Goal: Task Accomplishment & Management: Use online tool/utility

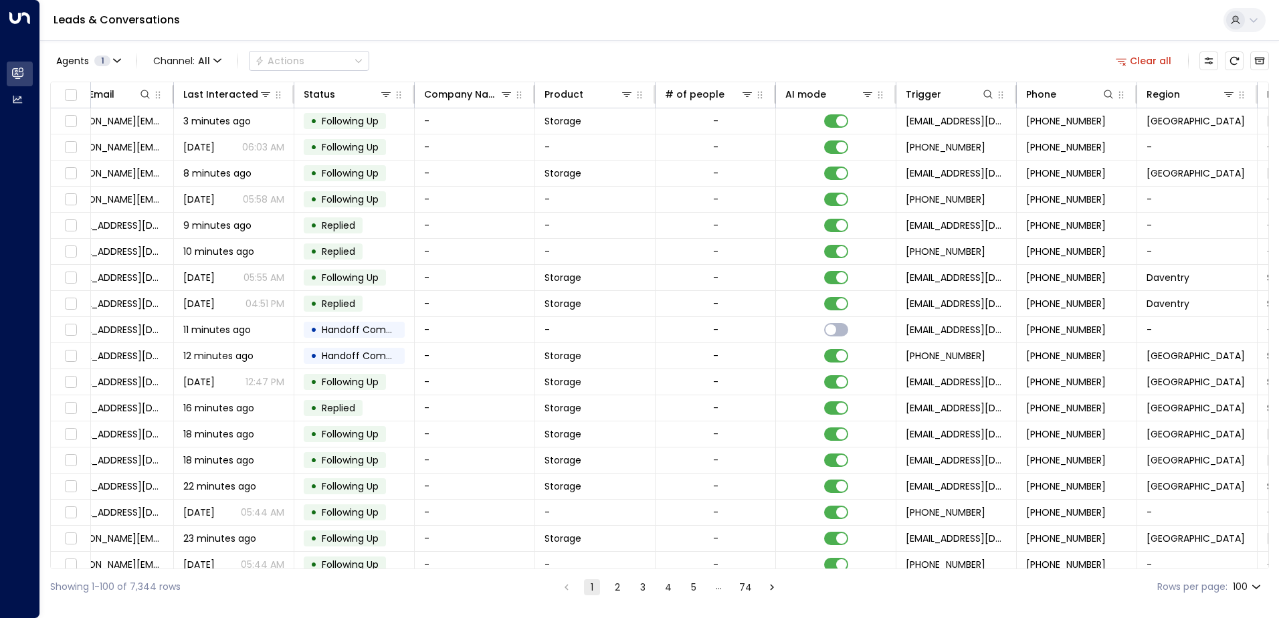
scroll to position [0, 273]
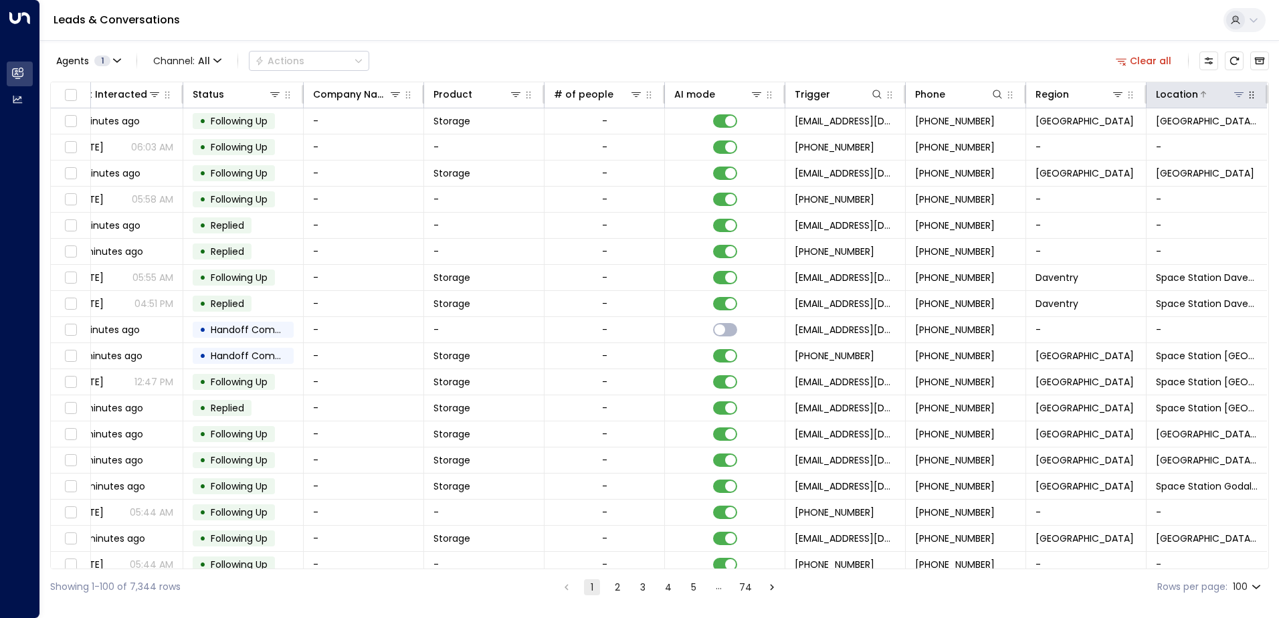
click at [1234, 99] on icon at bounding box center [1239, 94] width 11 height 11
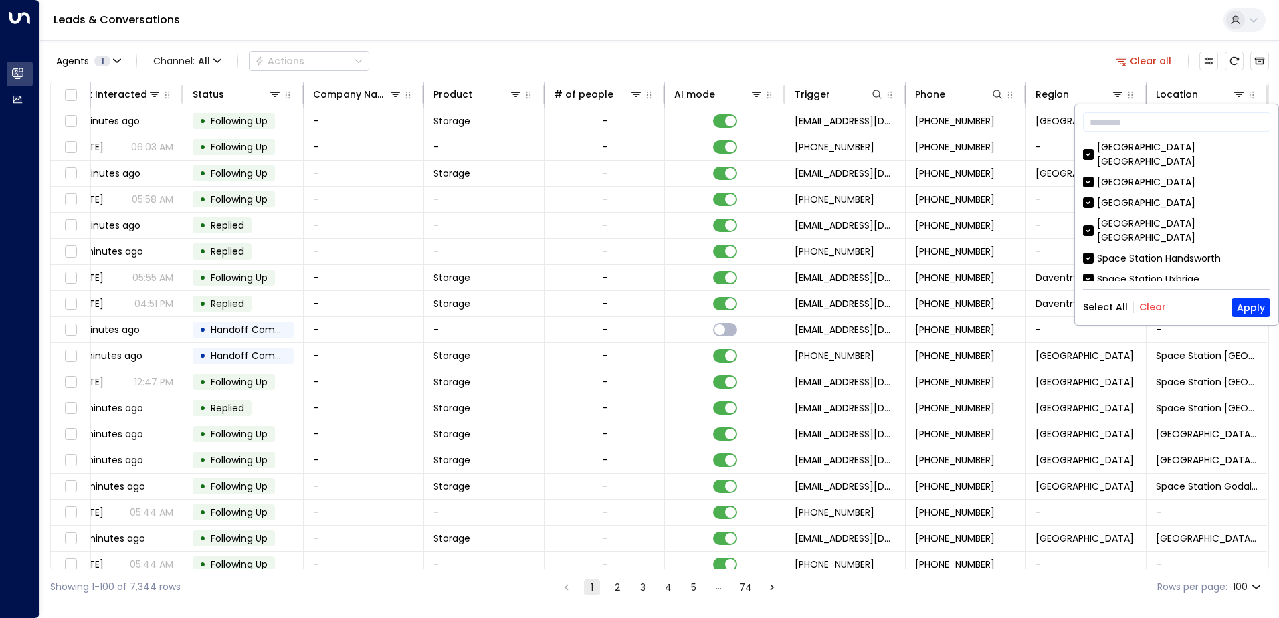
click at [1149, 305] on button "Clear" at bounding box center [1152, 307] width 27 height 11
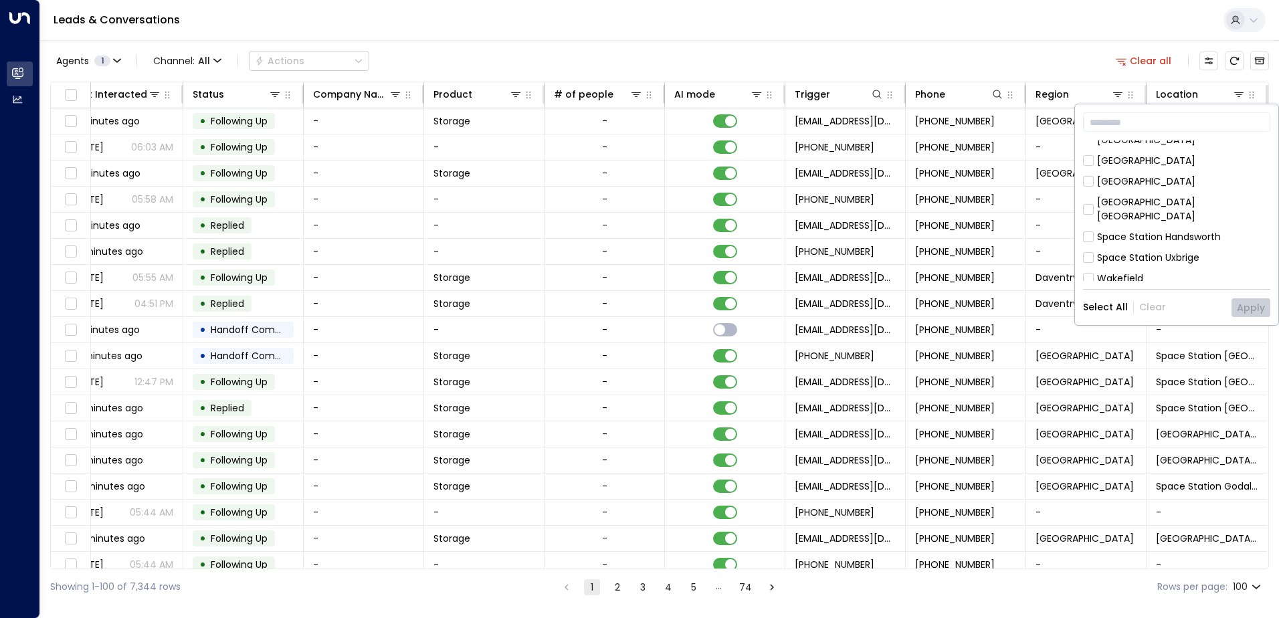
scroll to position [0, 0]
click at [1252, 308] on button "Apply" at bounding box center [1251, 307] width 39 height 19
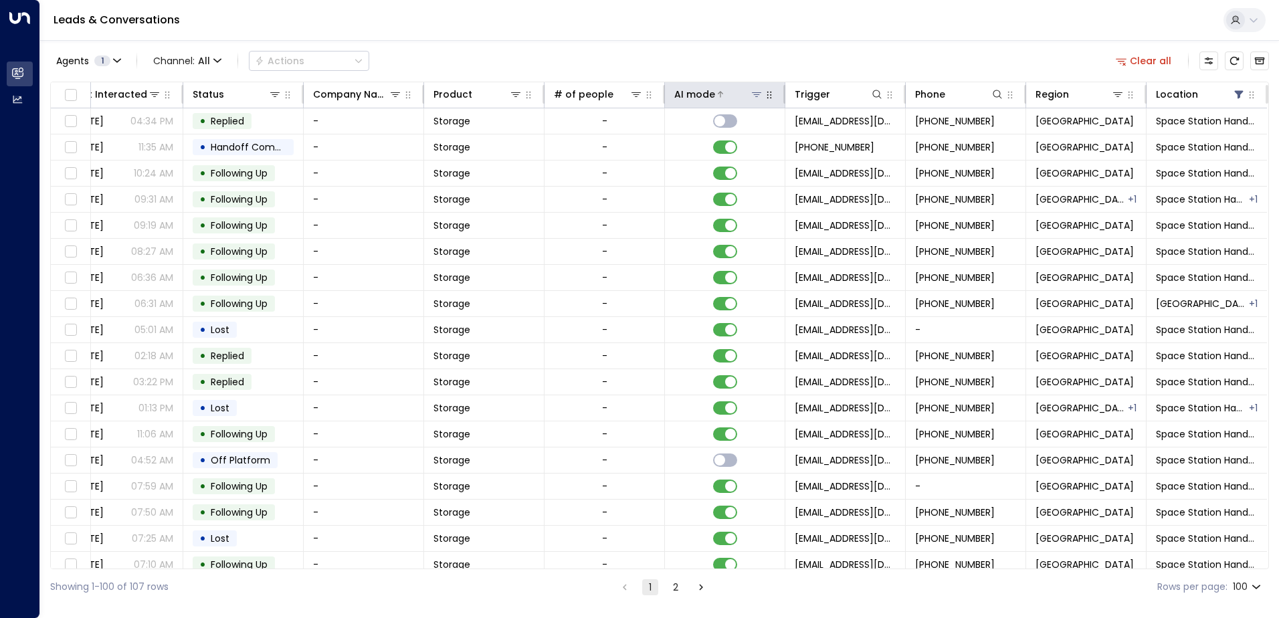
click at [730, 96] on div at bounding box center [739, 94] width 48 height 13
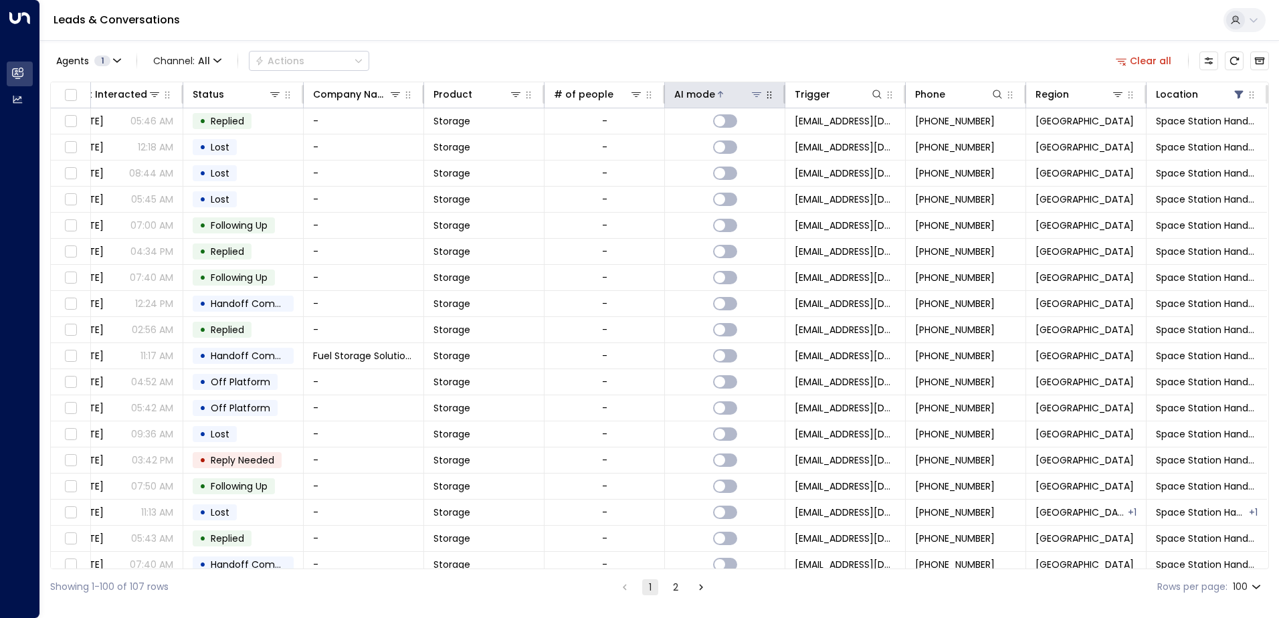
click at [730, 96] on div at bounding box center [739, 94] width 48 height 13
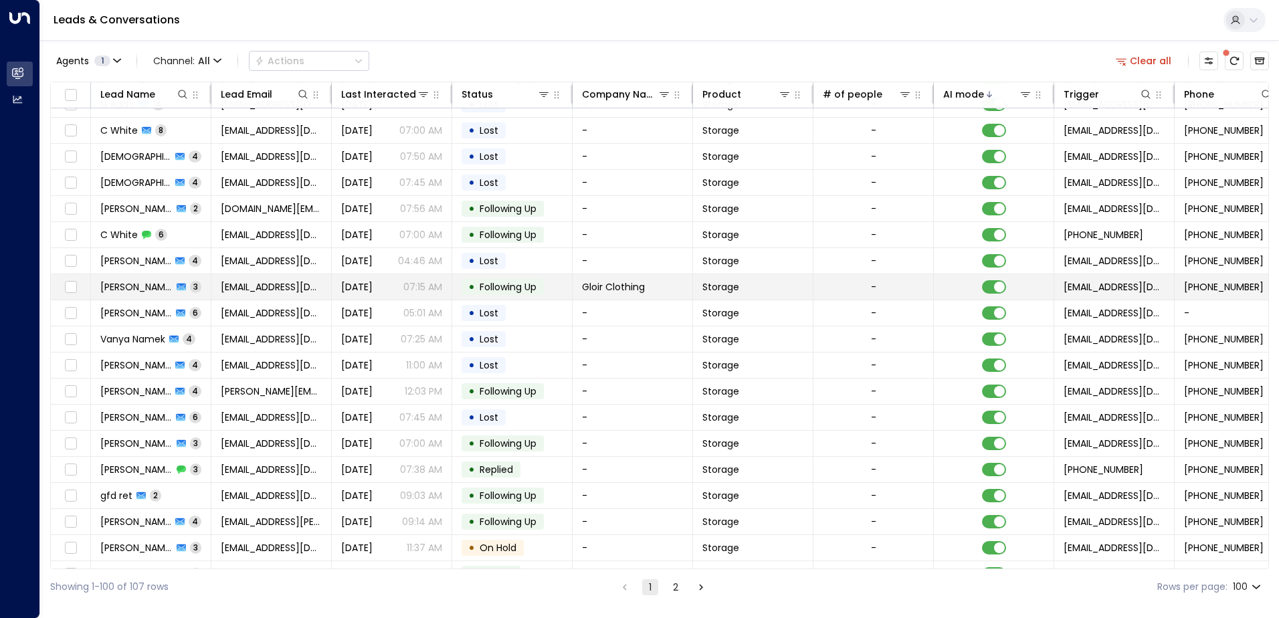
scroll to position [736, 0]
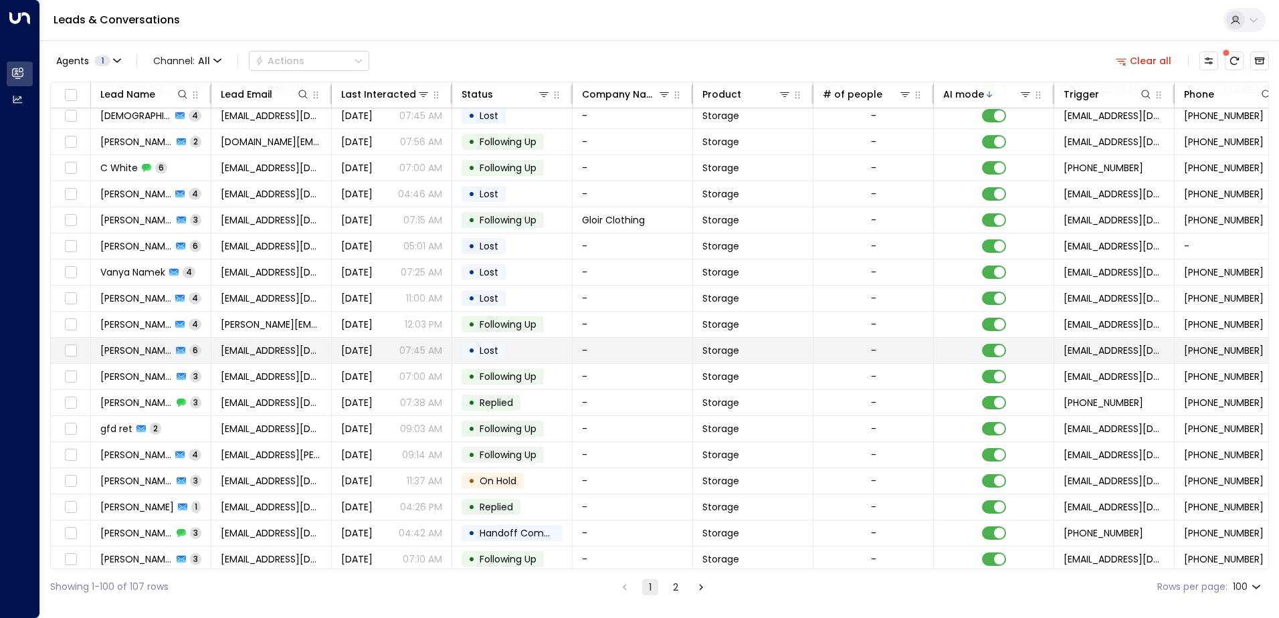
click at [203, 351] on td "[PERSON_NAME] 6" at bounding box center [151, 350] width 120 height 25
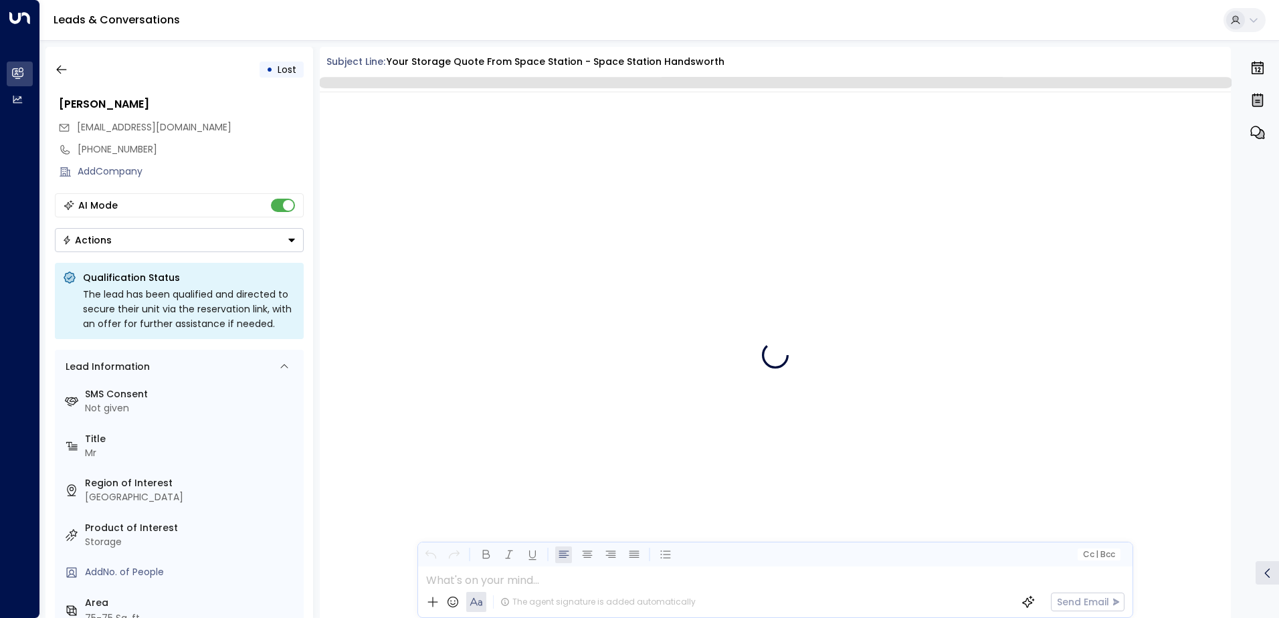
scroll to position [2778, 0]
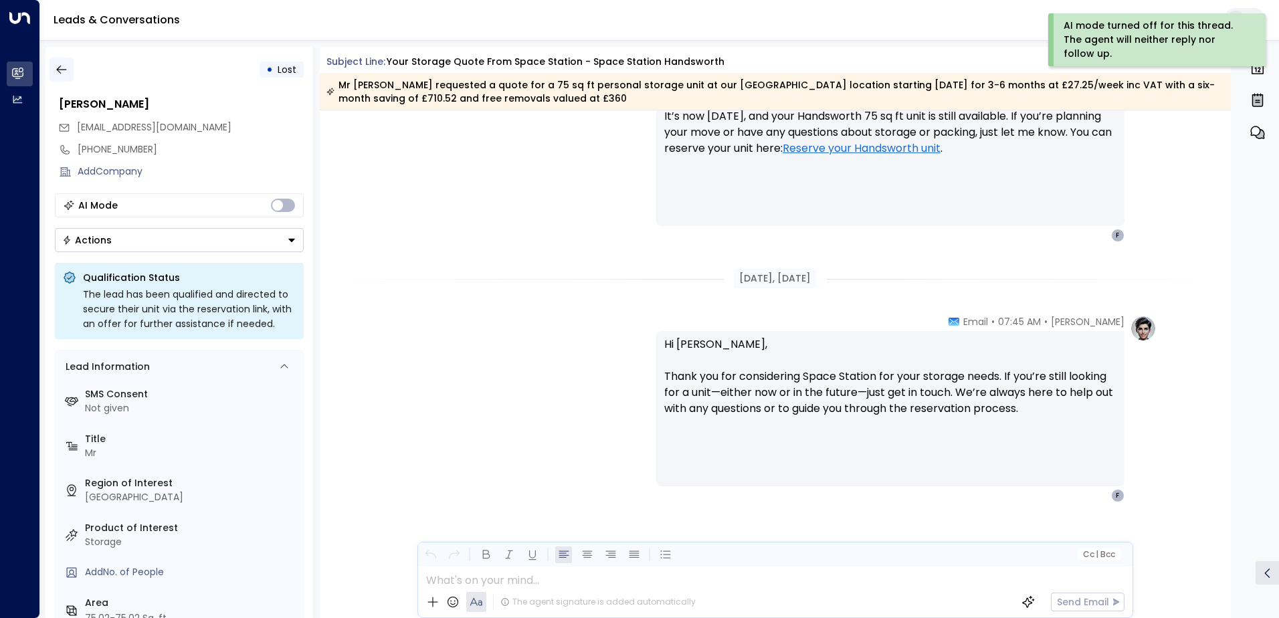
click at [58, 66] on icon "button" at bounding box center [61, 69] width 13 height 13
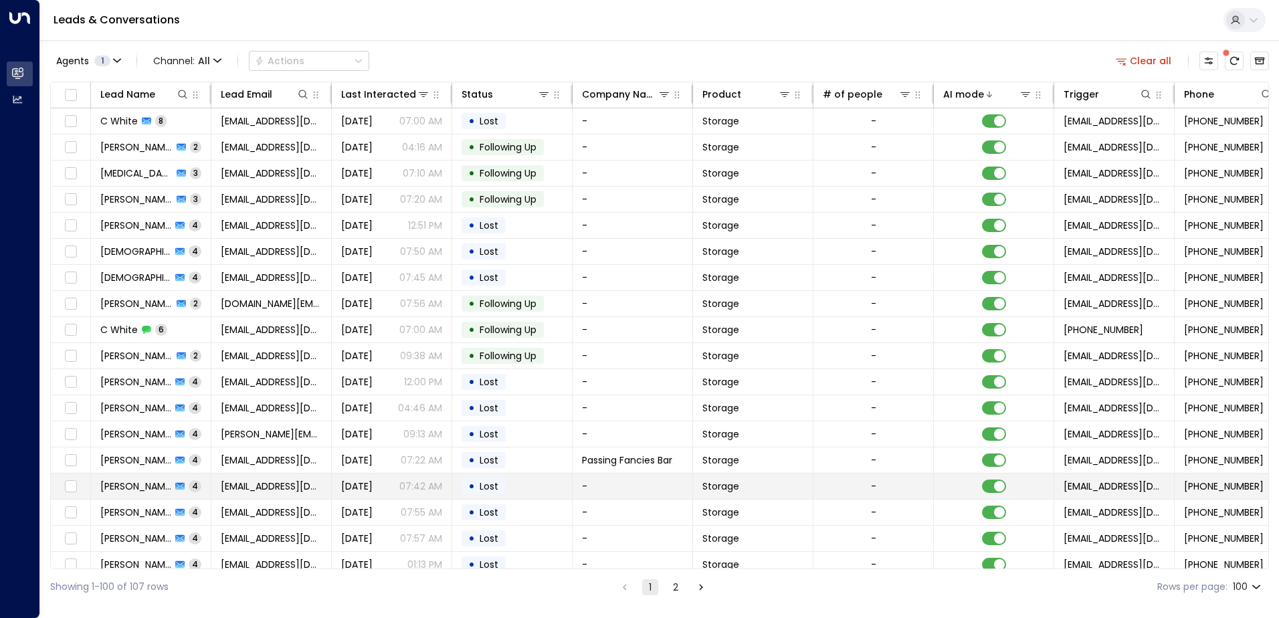
click at [210, 486] on td "[PERSON_NAME] 4" at bounding box center [151, 486] width 120 height 25
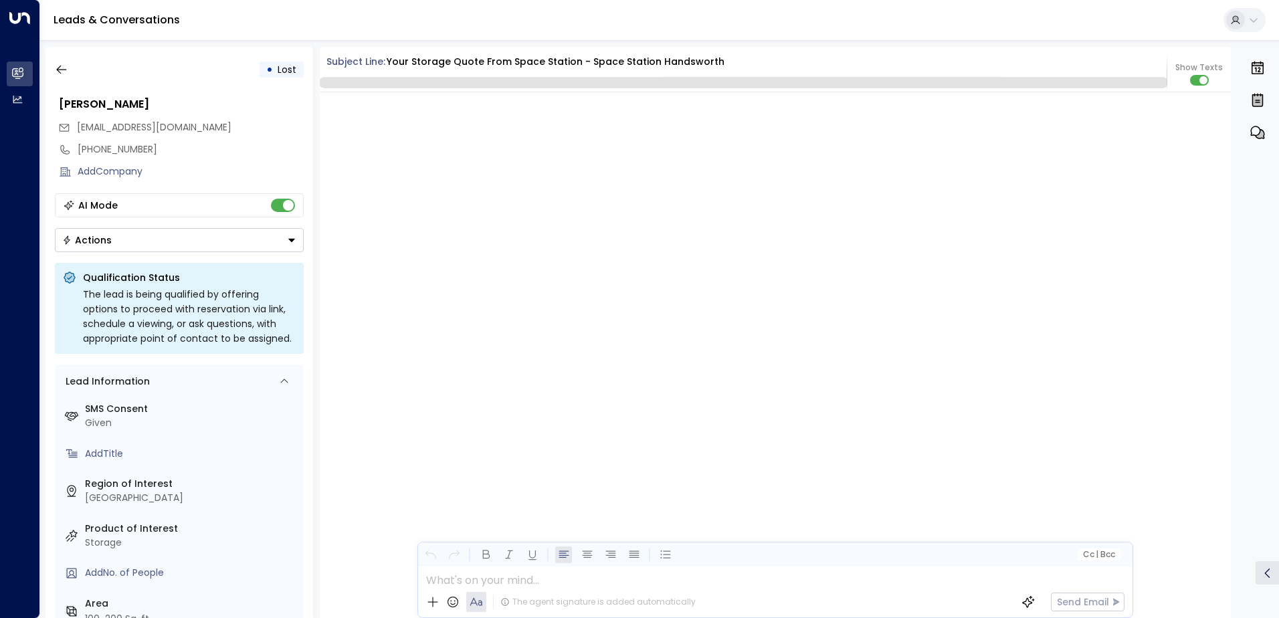
scroll to position [1868, 0]
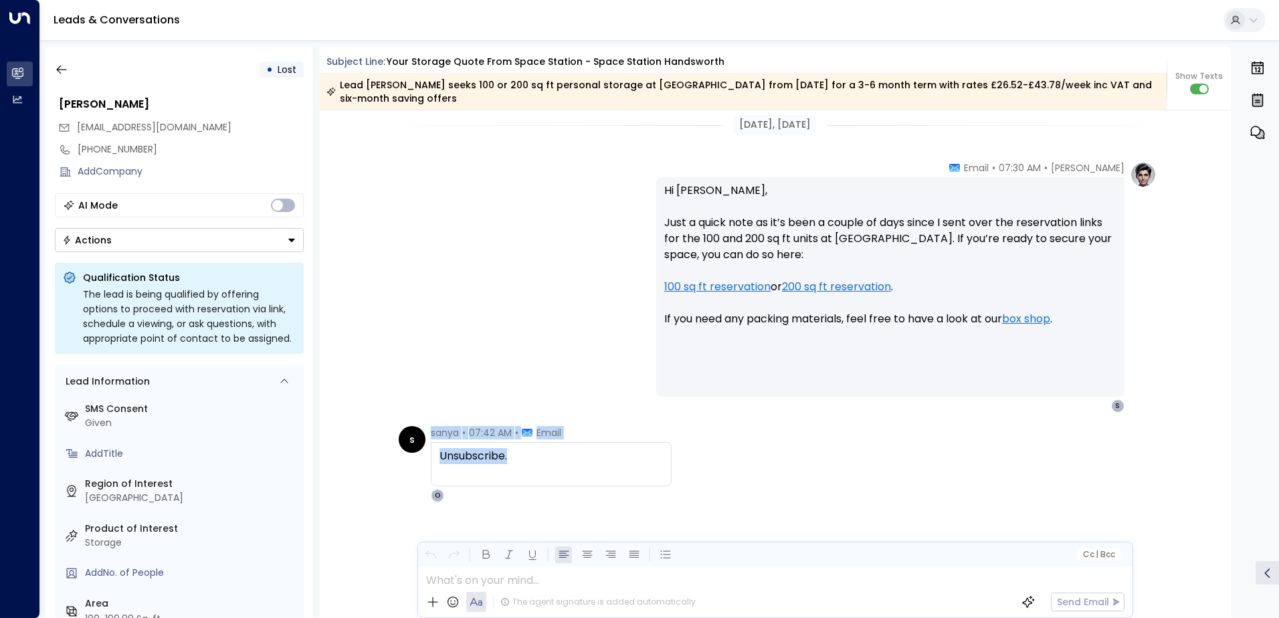
drag, startPoint x: 528, startPoint y: 454, endPoint x: 399, endPoint y: 435, distance: 130.6
click at [399, 435] on div "s sanya • 07:42 AM • Email Unsubscribe. O" at bounding box center [535, 464] width 273 height 76
drag, startPoint x: 399, startPoint y: 435, endPoint x: 450, endPoint y: 432, distance: 51.0
copy div "sanya • 07:42 AM • Email Unsubscribe."
click at [60, 66] on icon "button" at bounding box center [61, 70] width 10 height 9
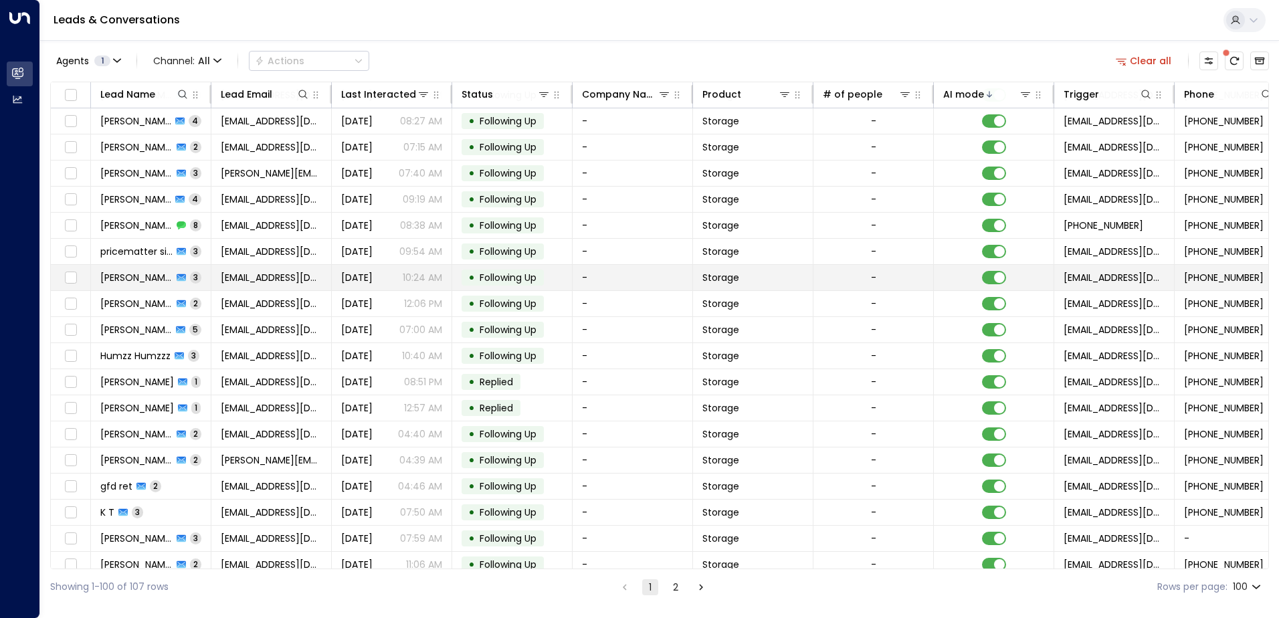
scroll to position [1070, 0]
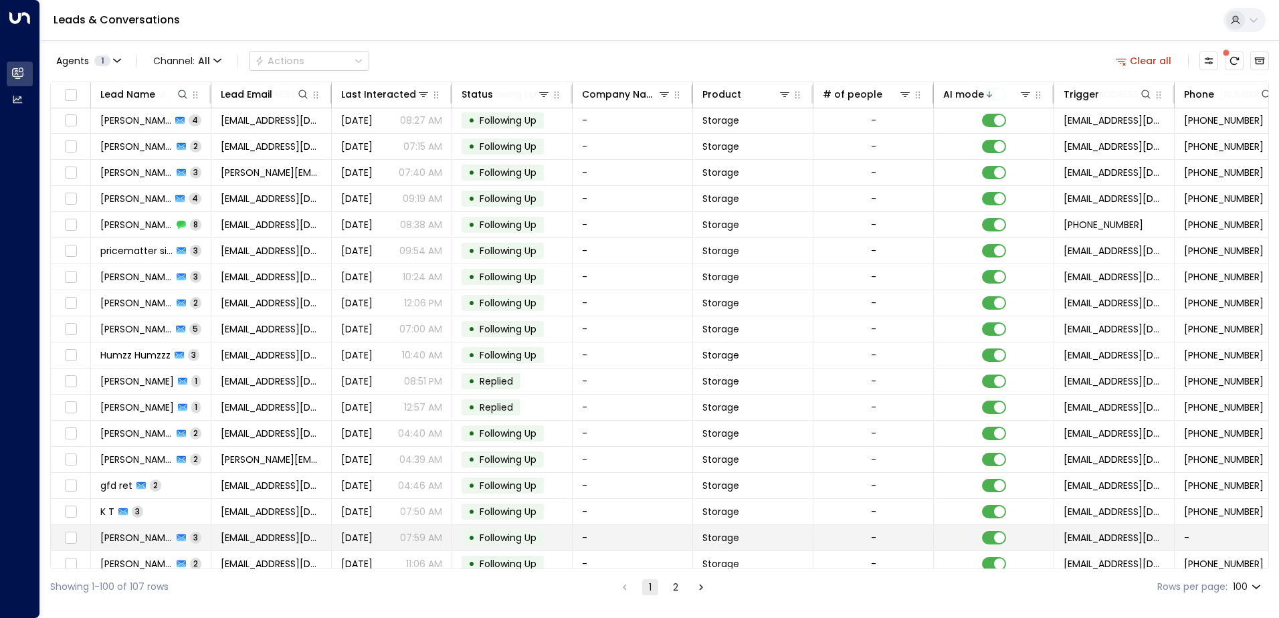
click at [208, 537] on td "[PERSON_NAME] 3" at bounding box center [151, 537] width 120 height 25
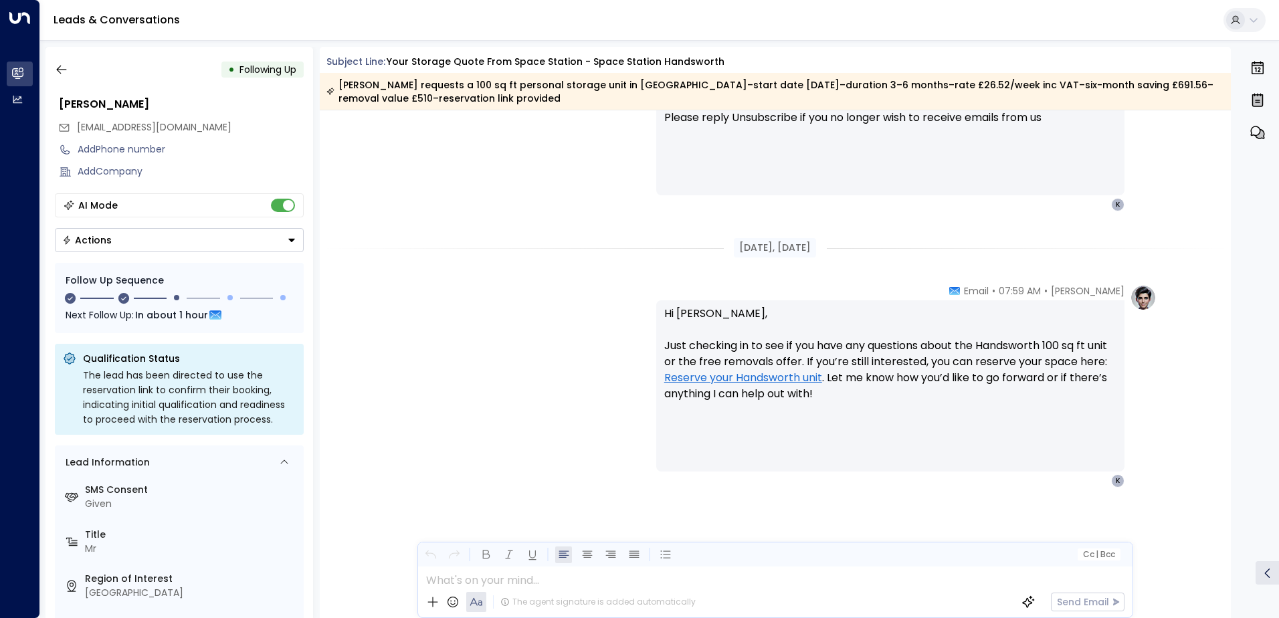
scroll to position [1319, 0]
click at [62, 67] on icon "button" at bounding box center [61, 69] width 13 height 13
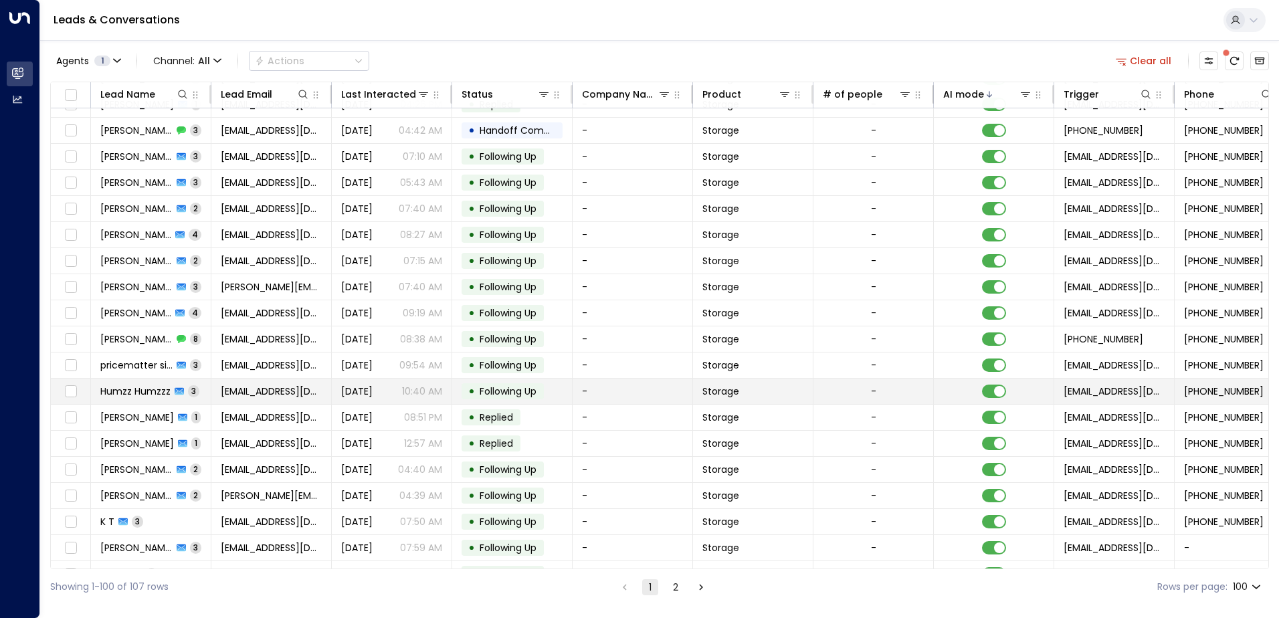
scroll to position [736, 0]
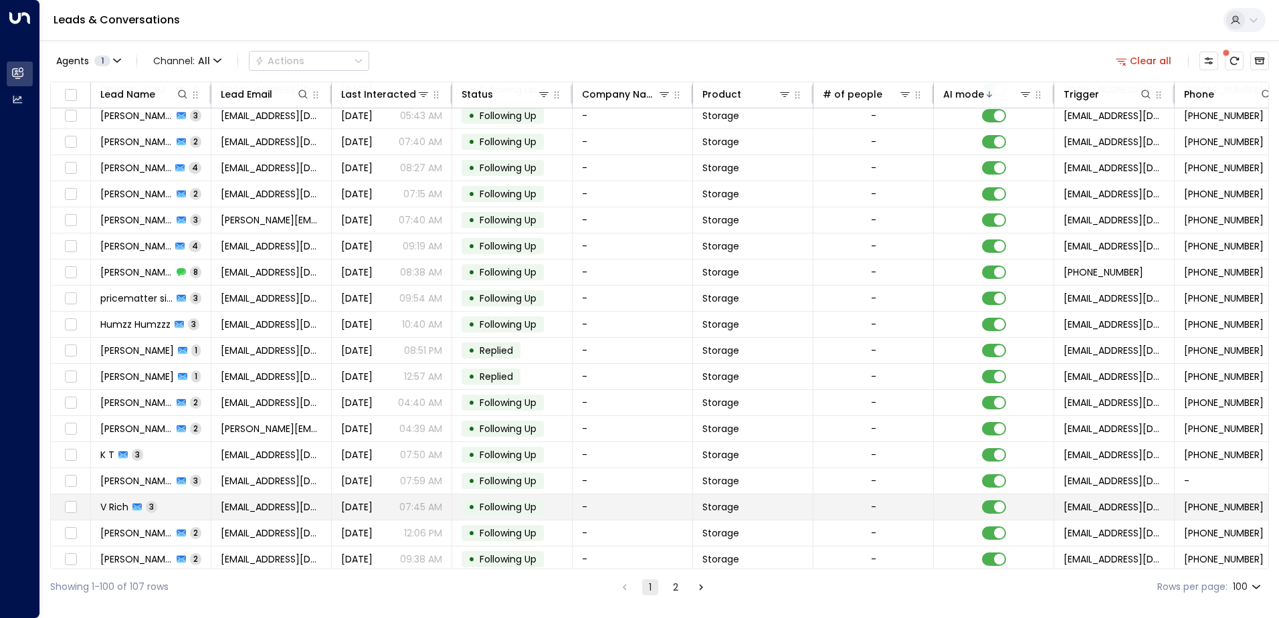
click at [192, 504] on td "V Rich 3" at bounding box center [151, 506] width 120 height 25
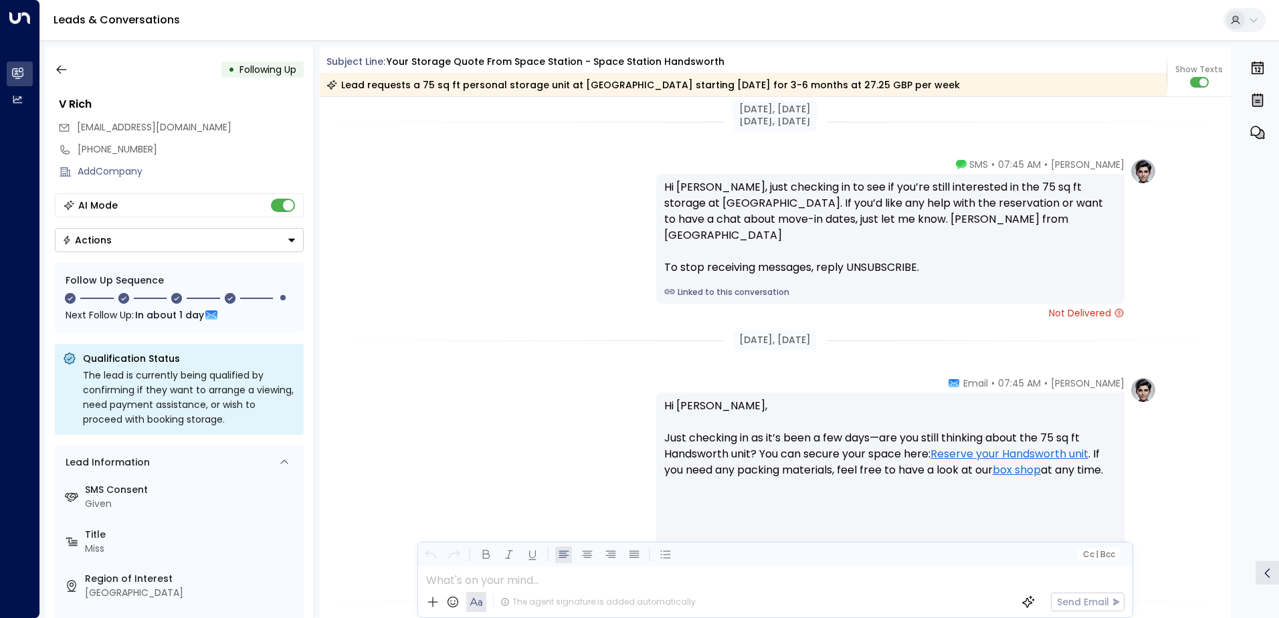
scroll to position [1871, 0]
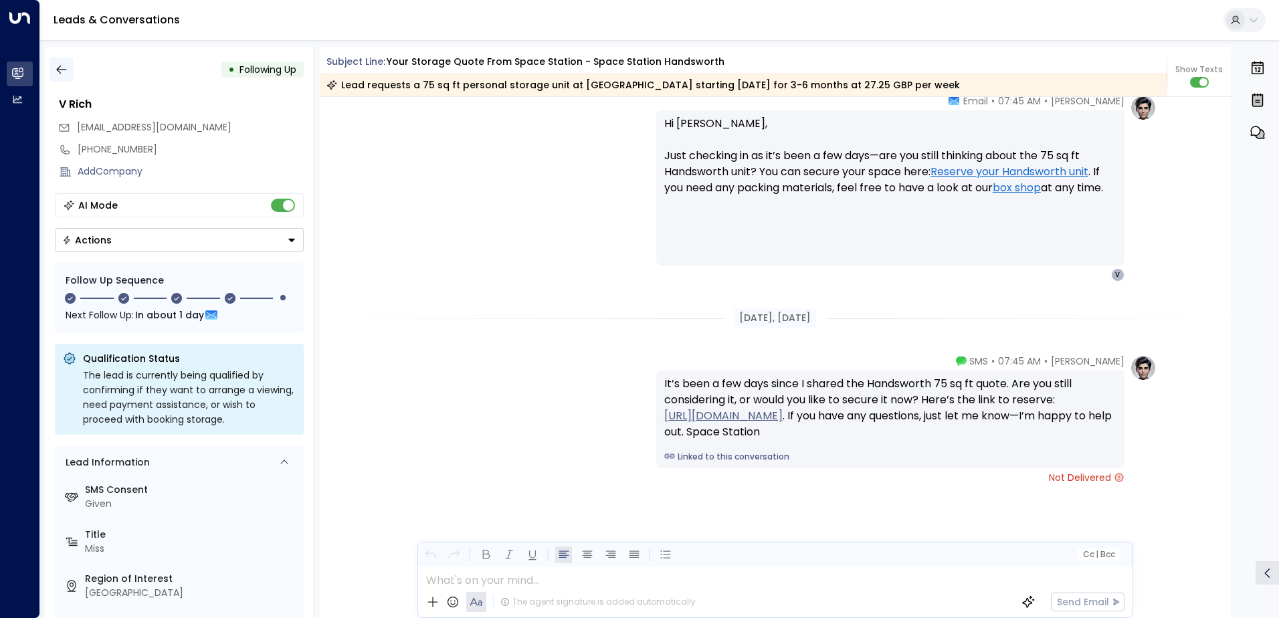
click at [65, 71] on icon "button" at bounding box center [61, 69] width 13 height 13
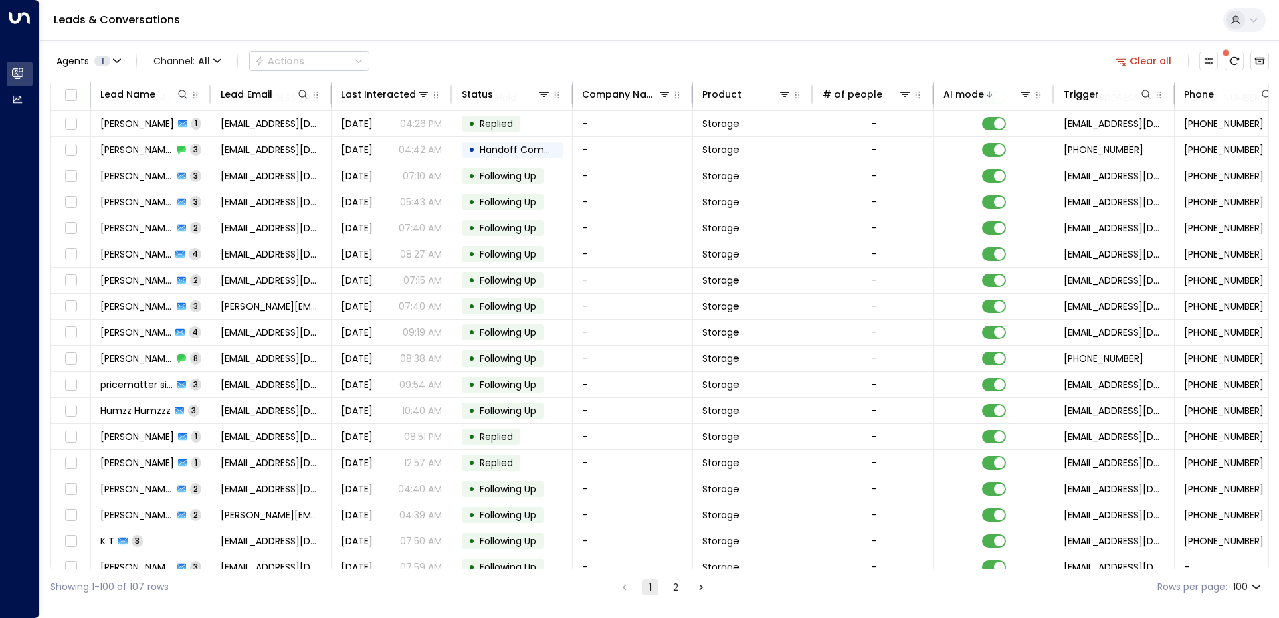
scroll to position [669, 0]
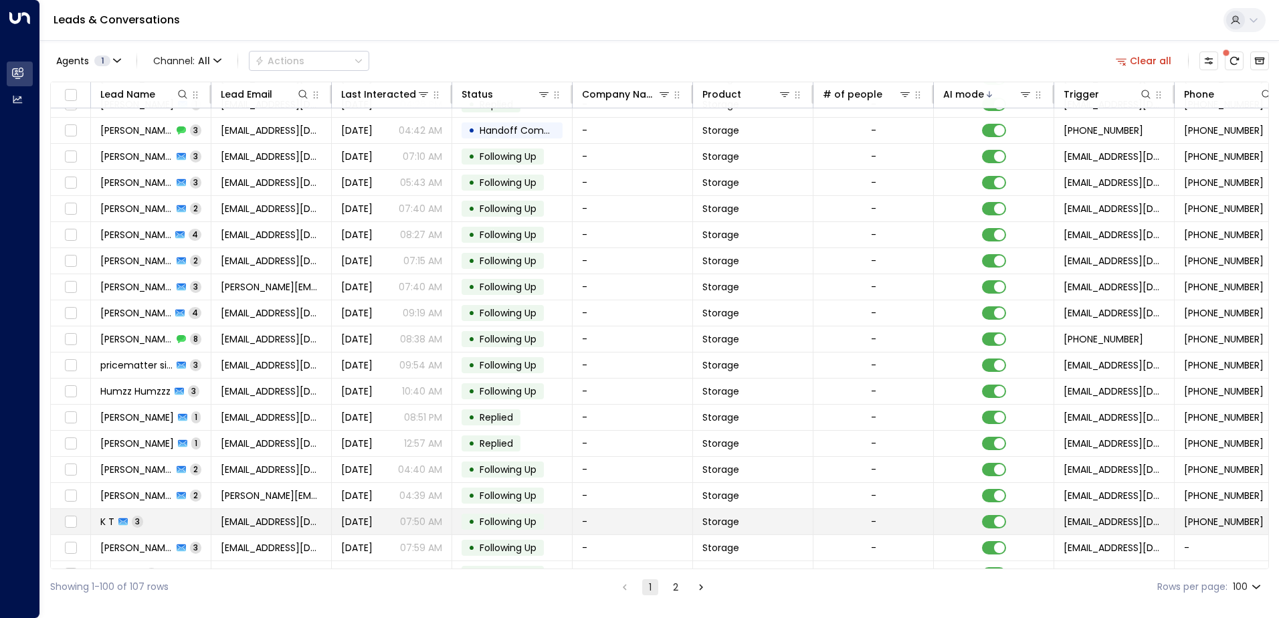
click at [192, 524] on td "K T 3" at bounding box center [151, 521] width 120 height 25
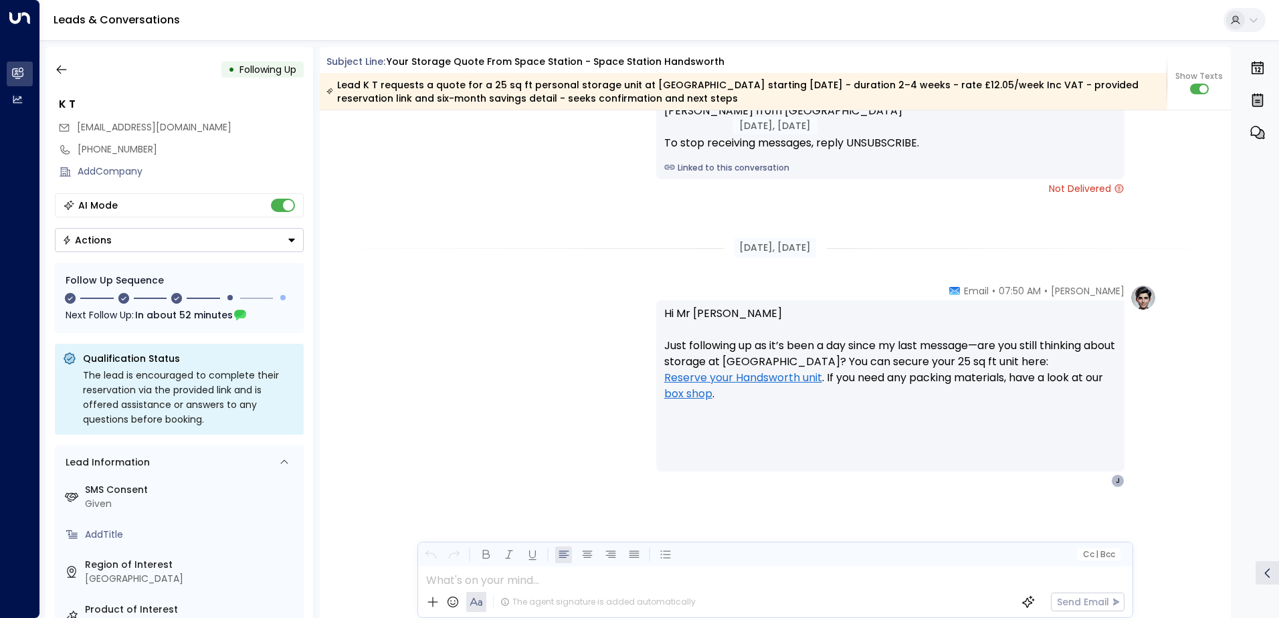
scroll to position [1586, 0]
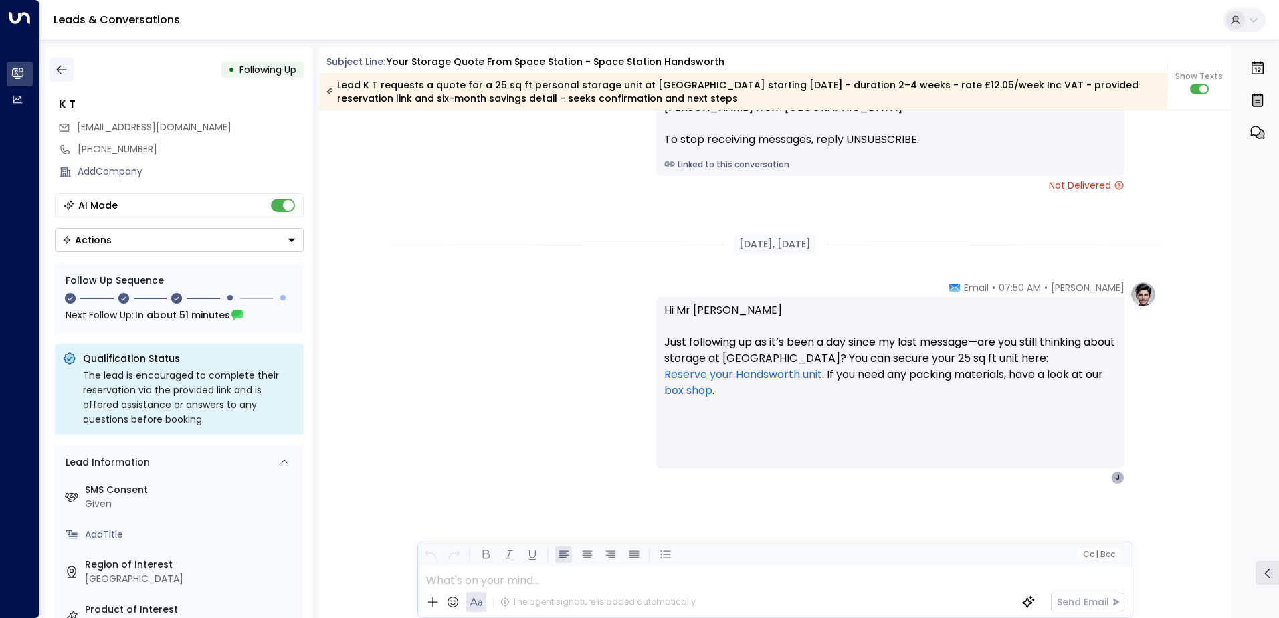
click at [68, 68] on icon "button" at bounding box center [61, 69] width 13 height 13
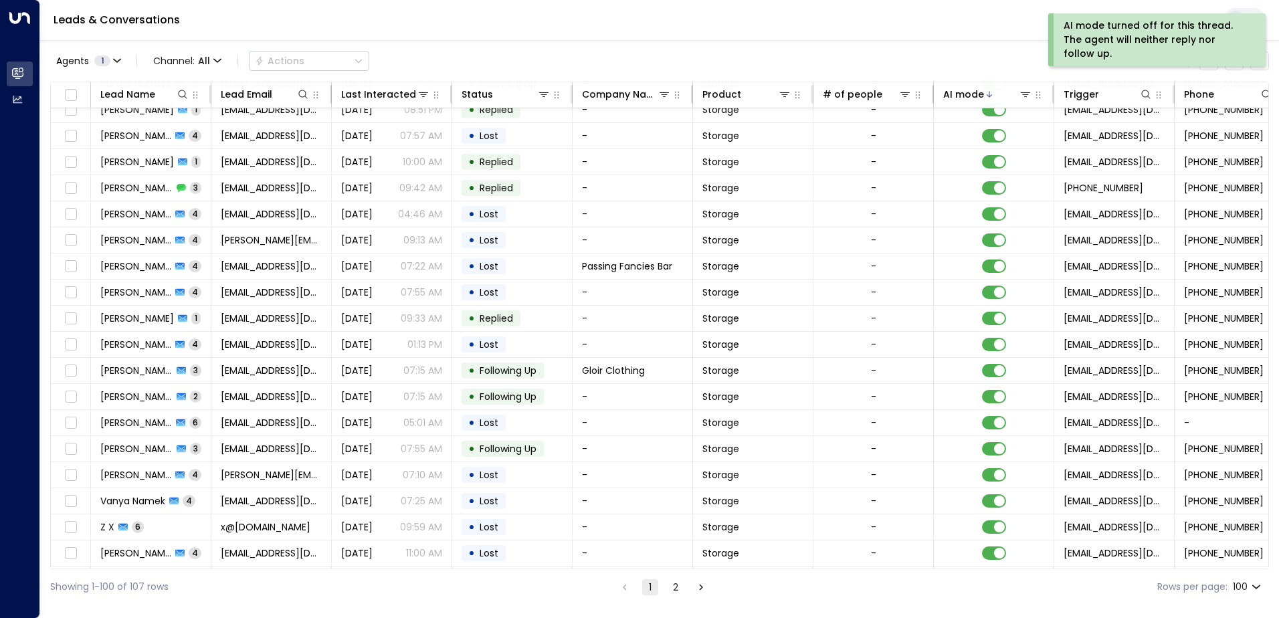
scroll to position [736, 0]
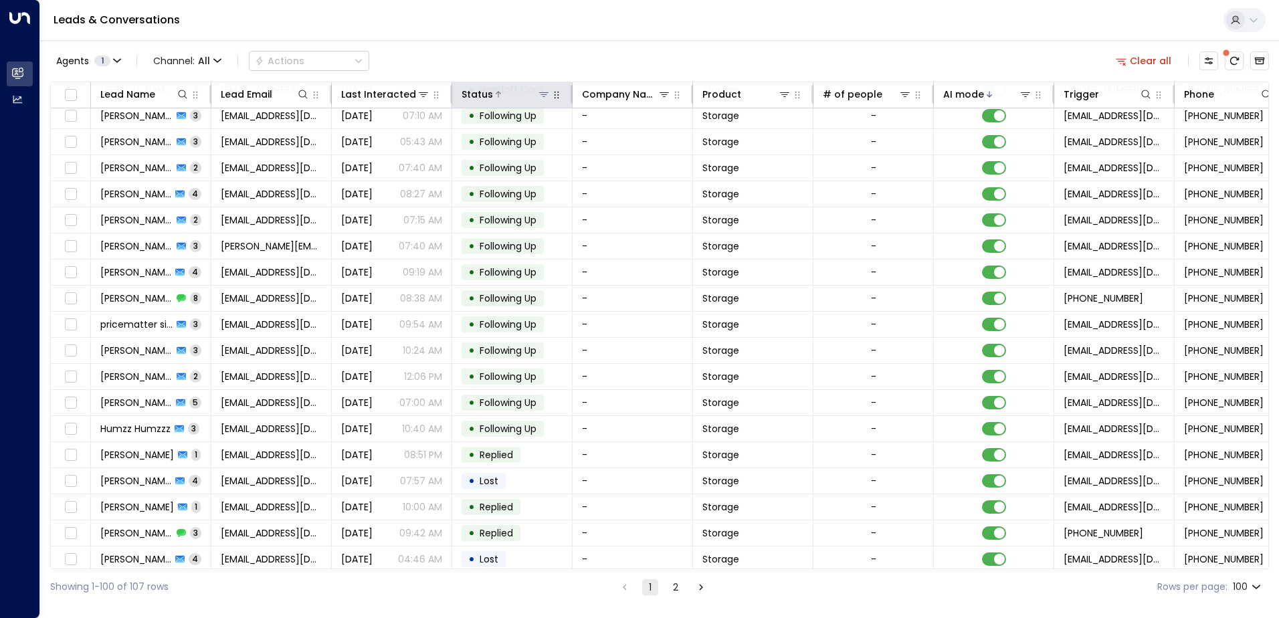
click at [543, 94] on icon at bounding box center [543, 94] width 9 height 5
click at [541, 94] on icon at bounding box center [544, 94] width 11 height 11
click at [499, 92] on icon at bounding box center [498, 94] width 8 height 8
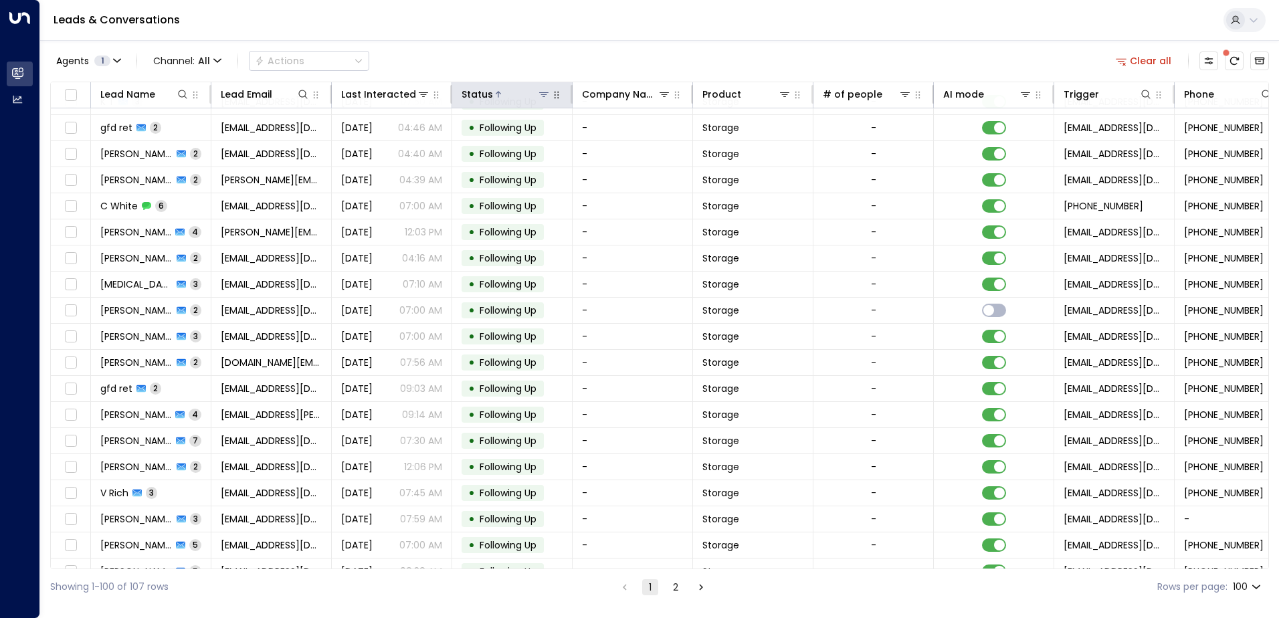
scroll to position [736, 0]
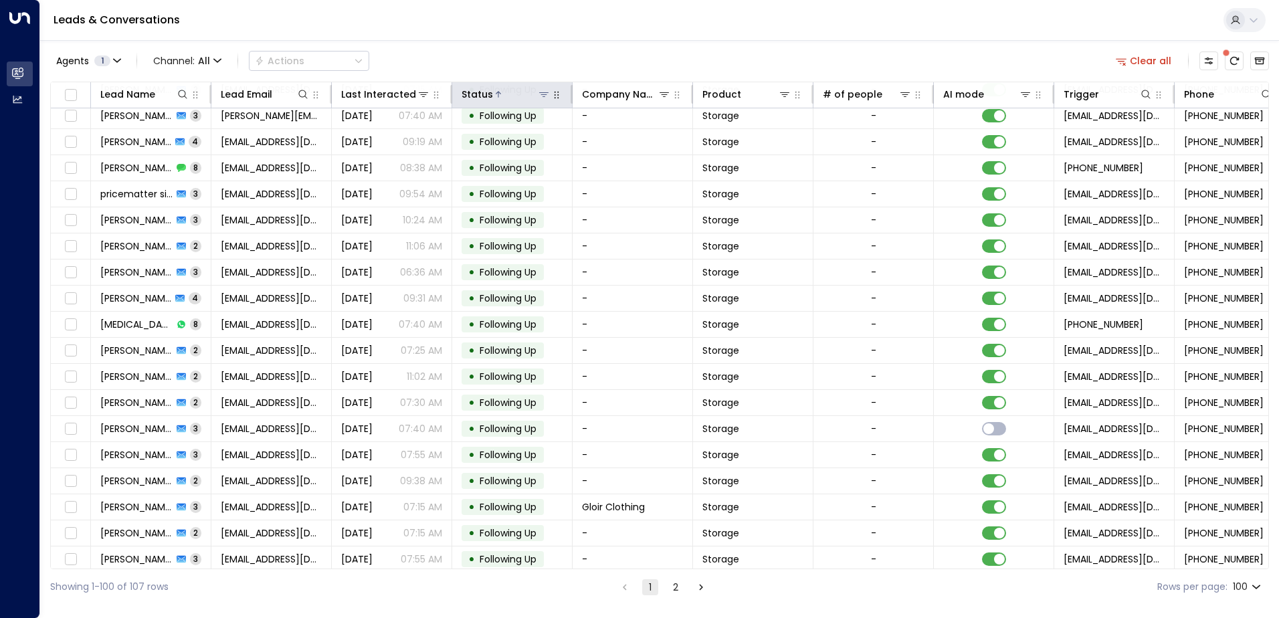
click at [499, 92] on icon at bounding box center [498, 94] width 8 height 8
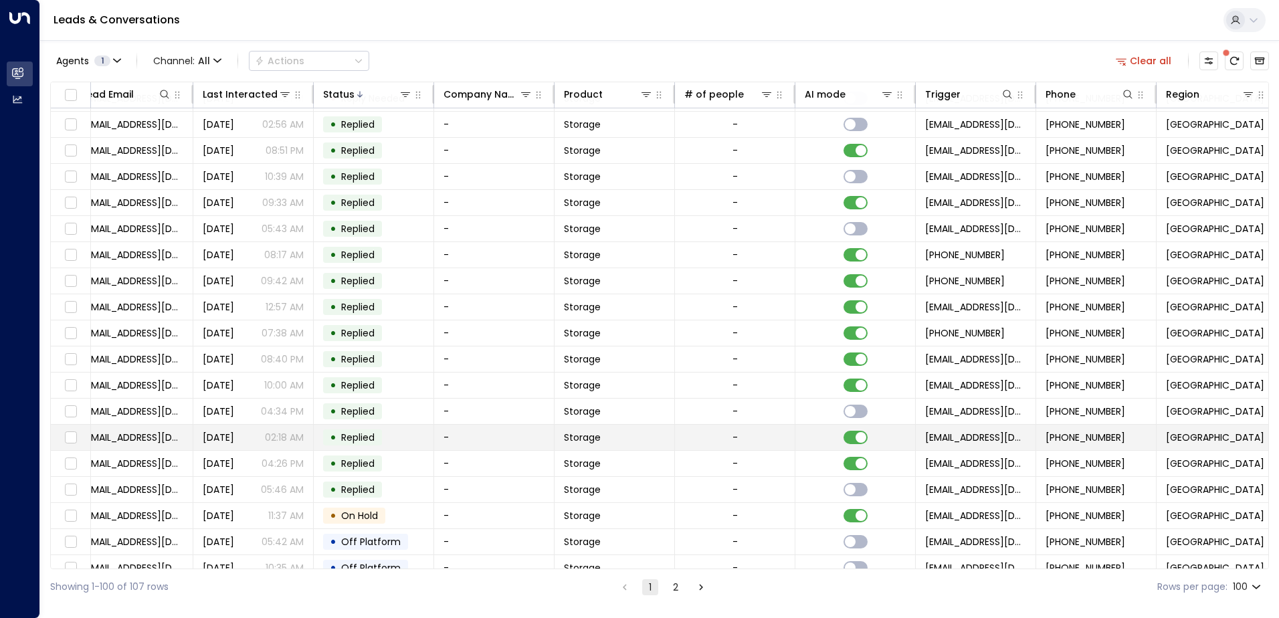
scroll to position [0, 138]
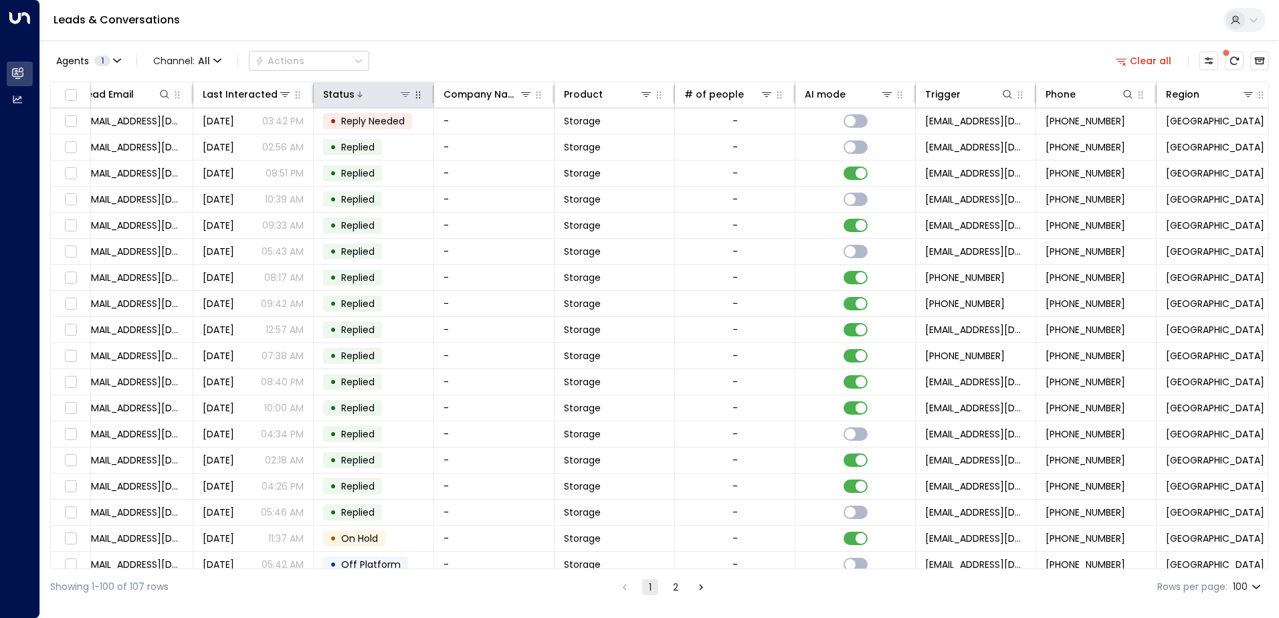
click at [373, 93] on div at bounding box center [384, 94] width 58 height 13
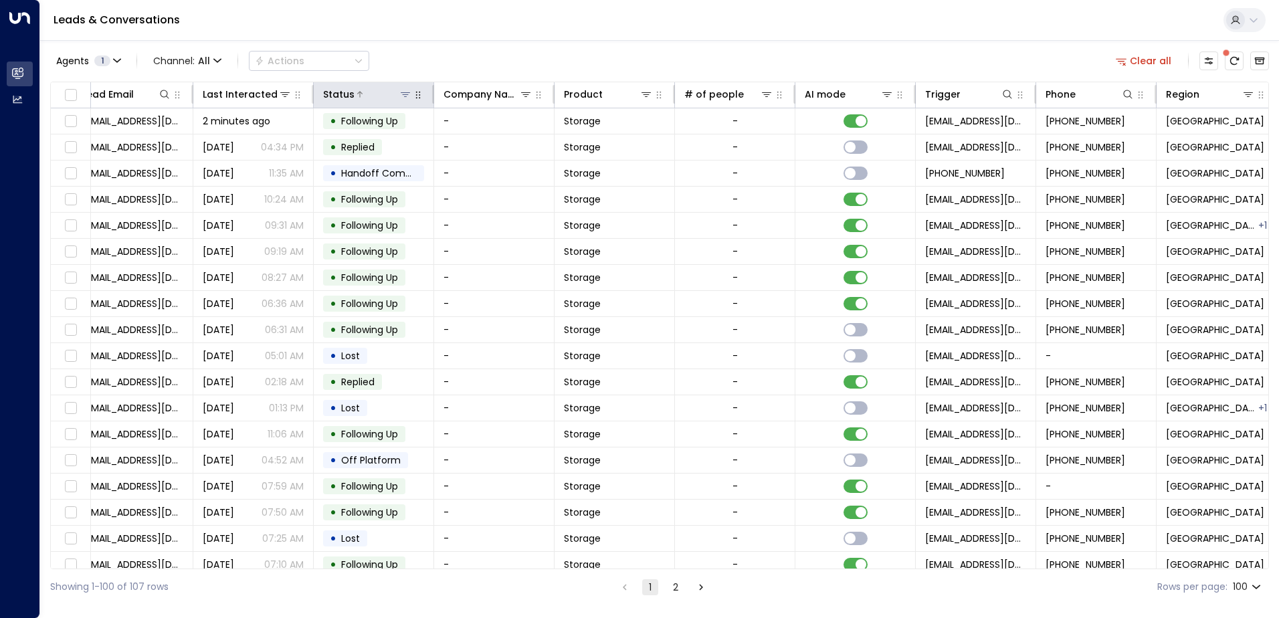
click at [373, 93] on div at bounding box center [384, 94] width 58 height 13
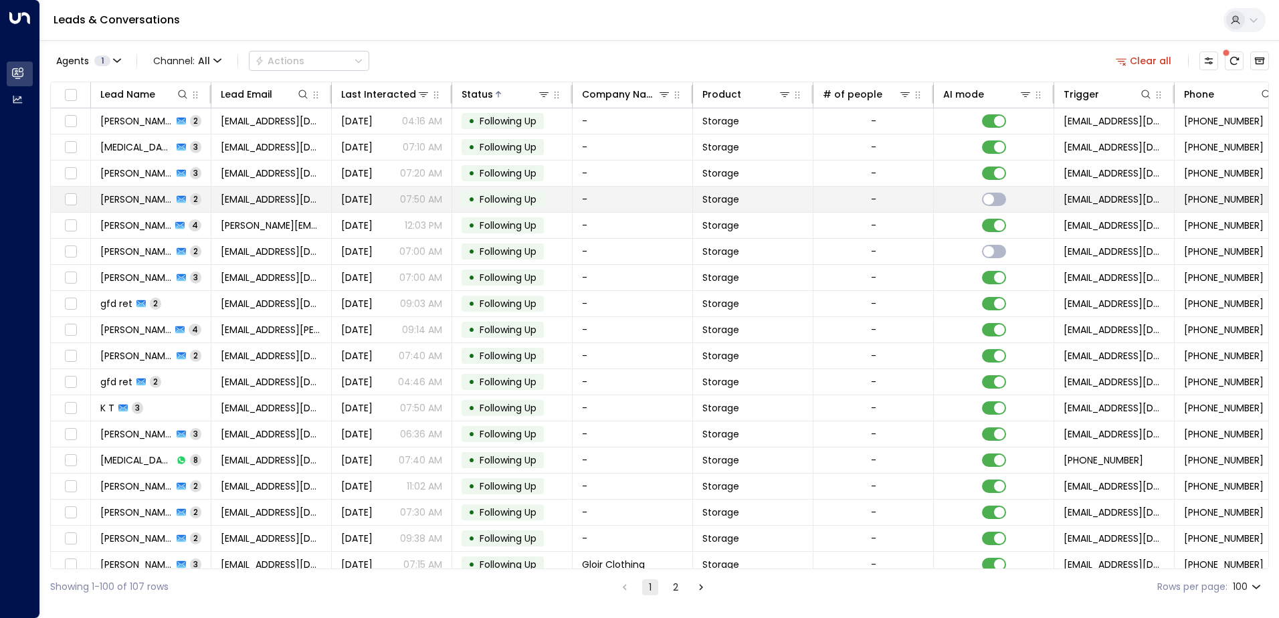
click at [208, 197] on td "[DEMOGRAPHIC_DATA][PERSON_NAME][DEMOGRAPHIC_DATA] 2" at bounding box center [151, 199] width 120 height 25
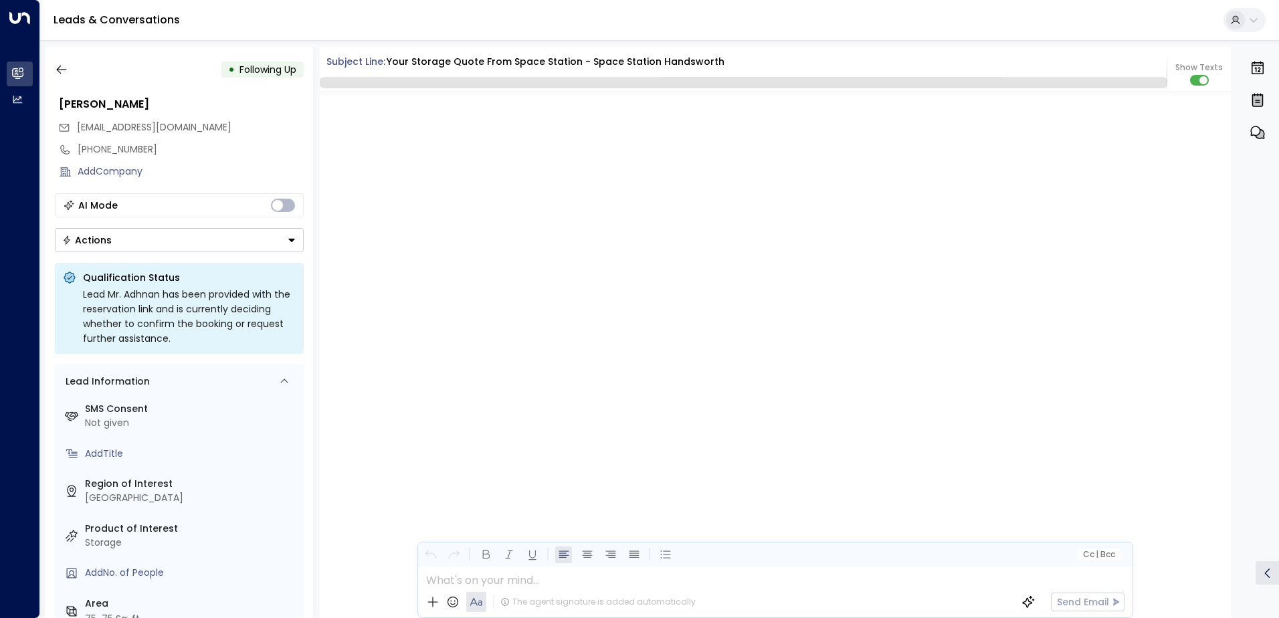
scroll to position [1108, 0]
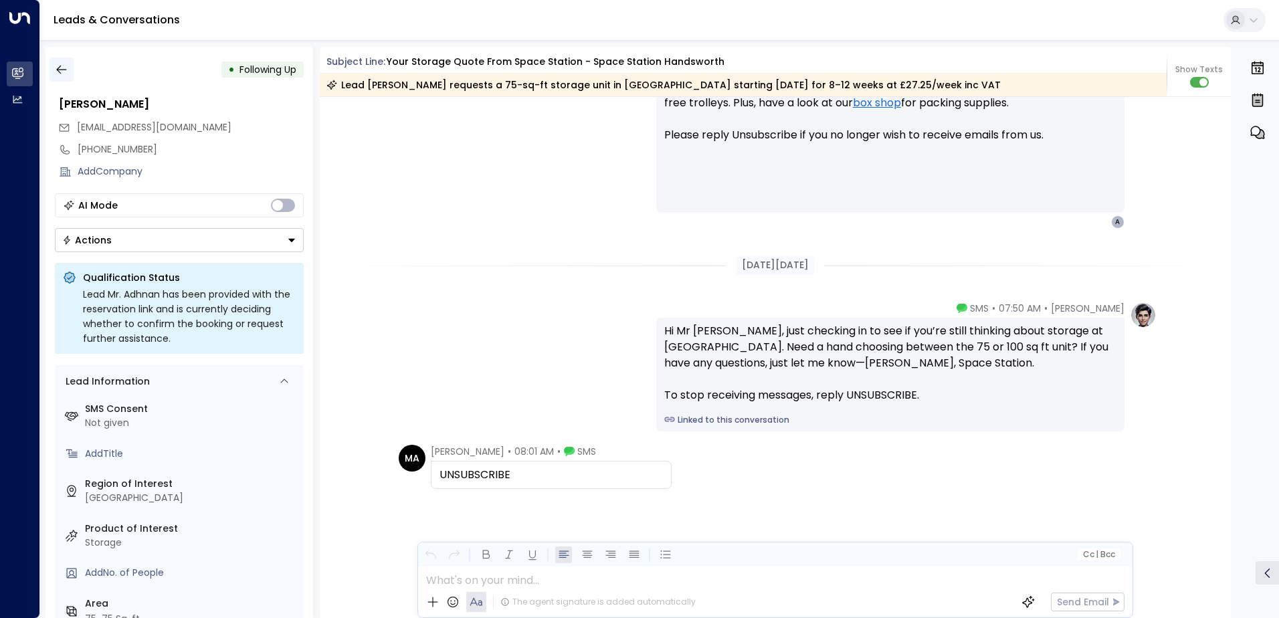
click at [59, 65] on icon "button" at bounding box center [61, 69] width 13 height 13
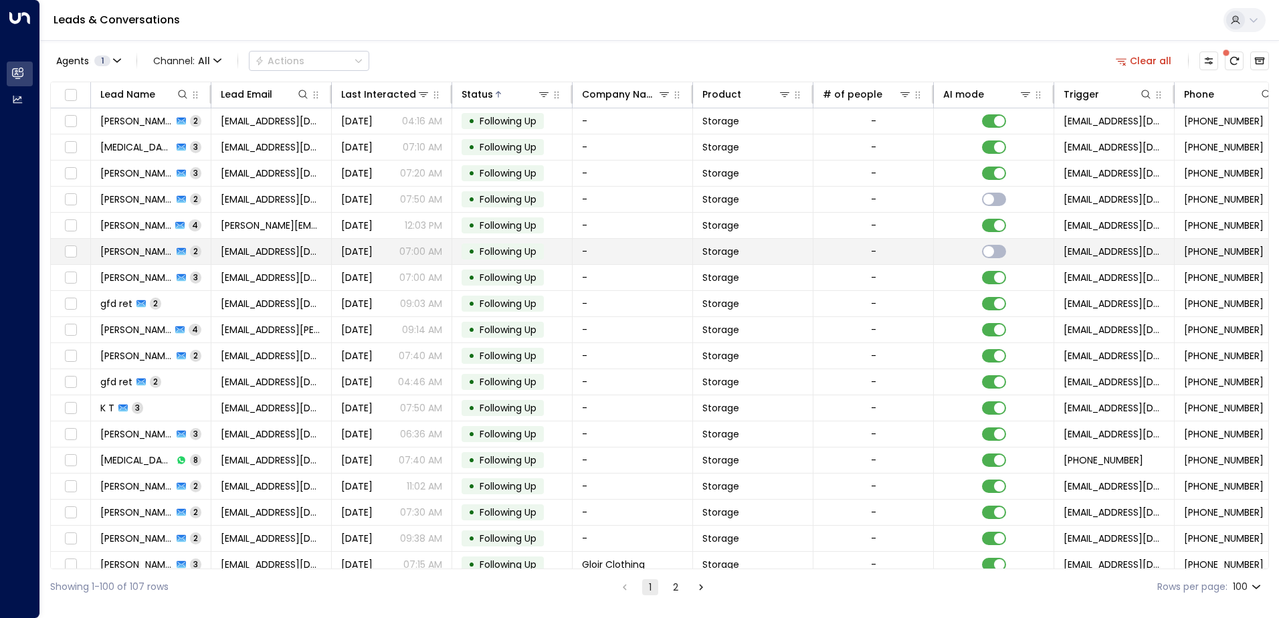
click at [440, 251] on p "07:00 AM" at bounding box center [420, 251] width 43 height 13
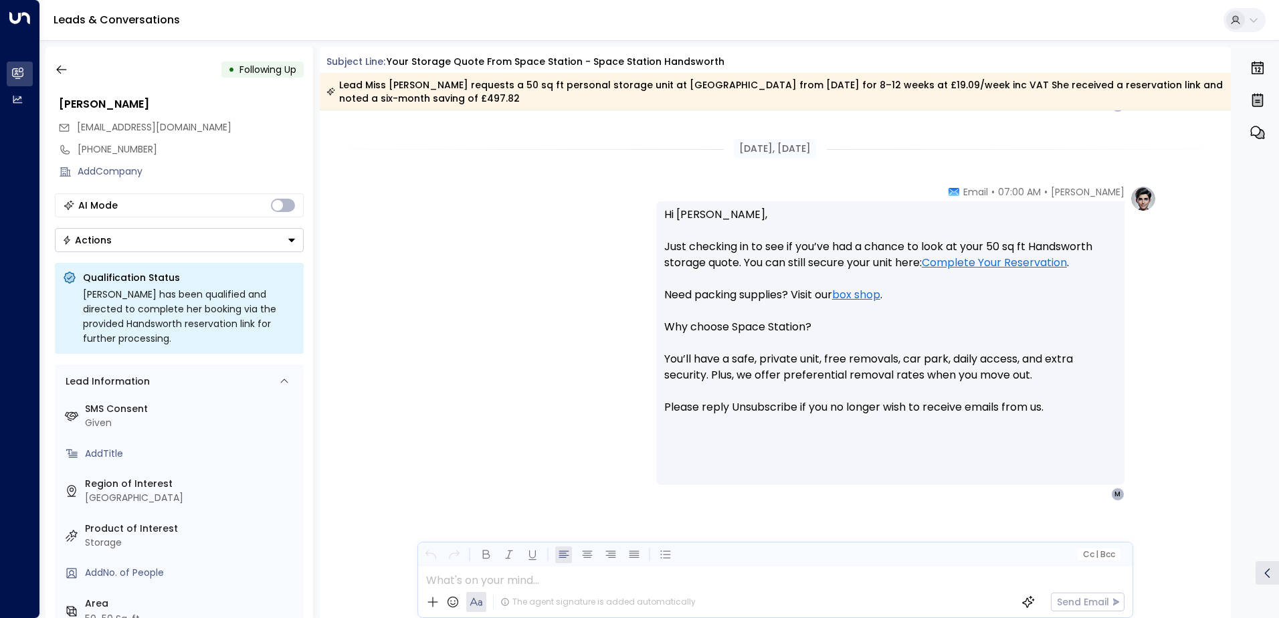
scroll to position [1090, 0]
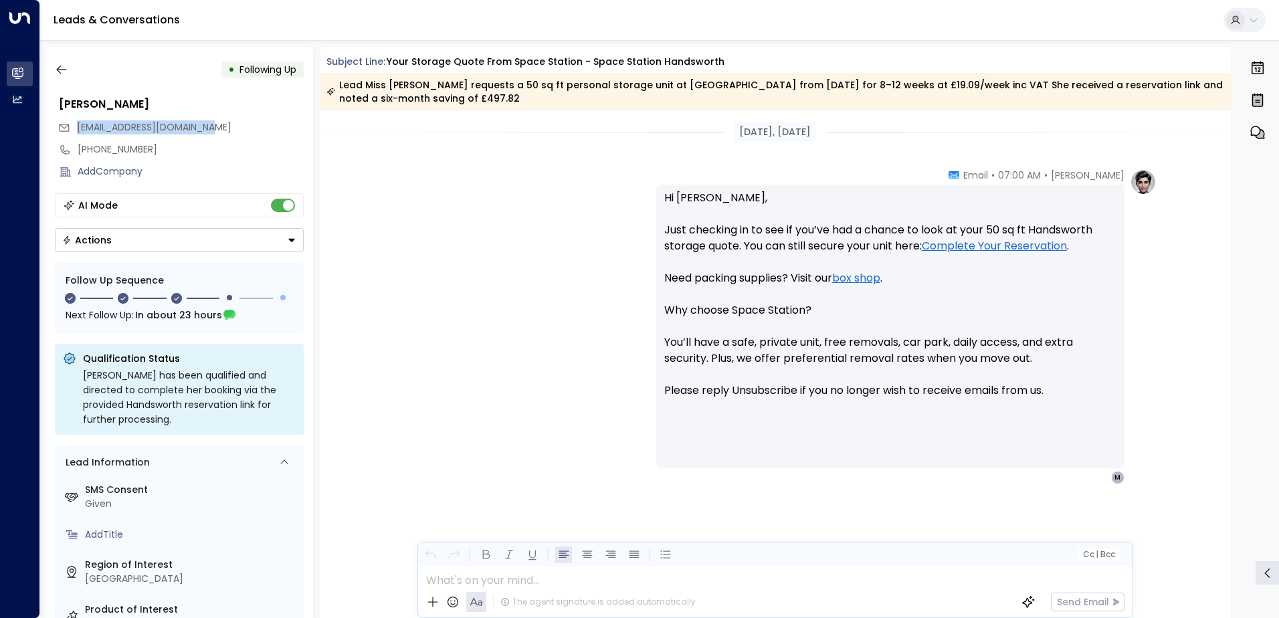
drag, startPoint x: 215, startPoint y: 125, endPoint x: 80, endPoint y: 136, distance: 136.3
click at [80, 136] on div "[EMAIL_ADDRESS][DOMAIN_NAME]" at bounding box center [181, 127] width 246 height 22
drag, startPoint x: 80, startPoint y: 136, endPoint x: 136, endPoint y: 127, distance: 57.0
copy span "[EMAIL_ADDRESS][DOMAIN_NAME]"
click at [64, 68] on icon "button" at bounding box center [61, 69] width 13 height 13
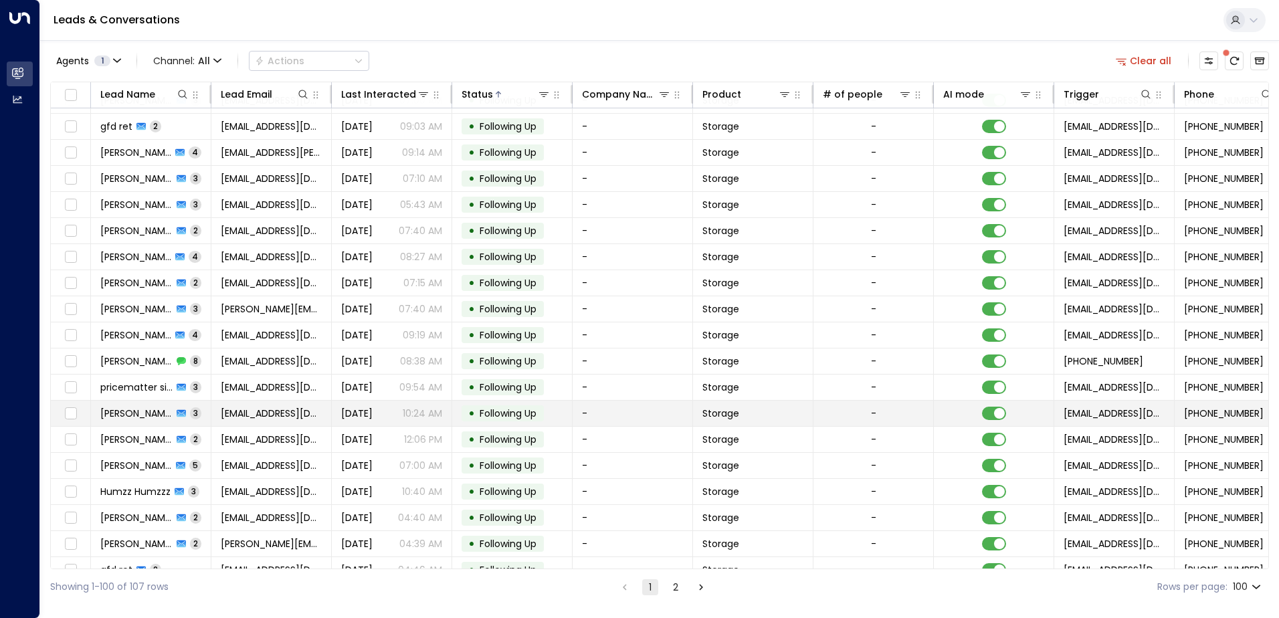
scroll to position [201, 0]
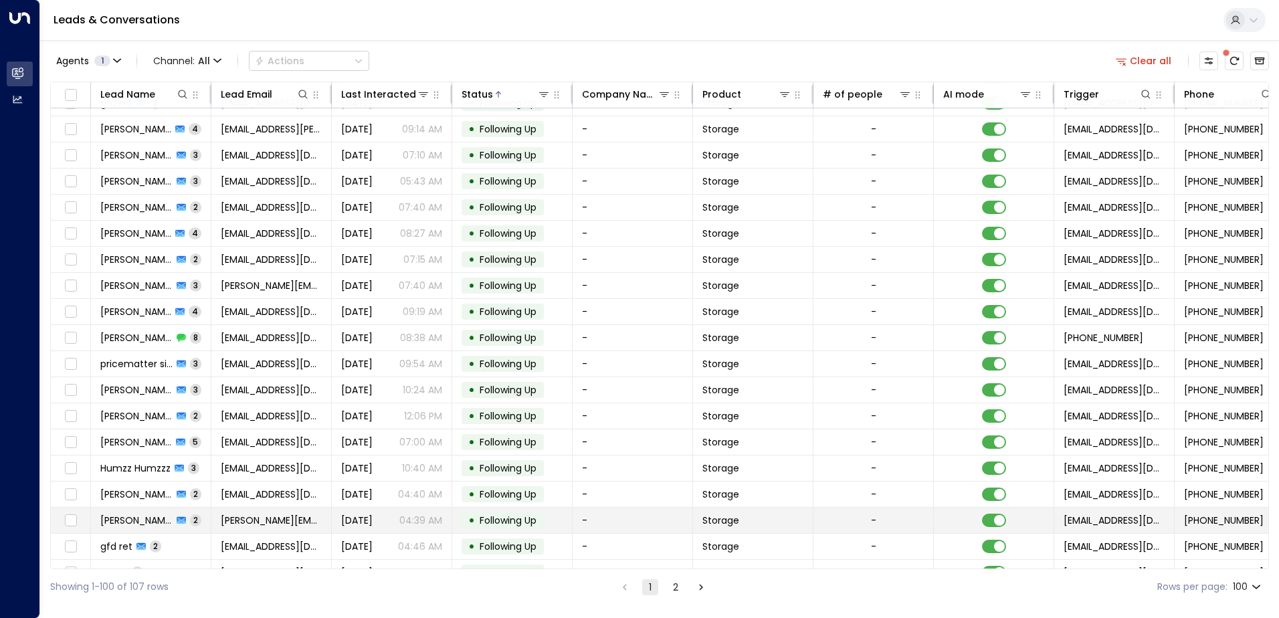
click at [205, 520] on td "[PERSON_NAME] 2" at bounding box center [151, 520] width 120 height 25
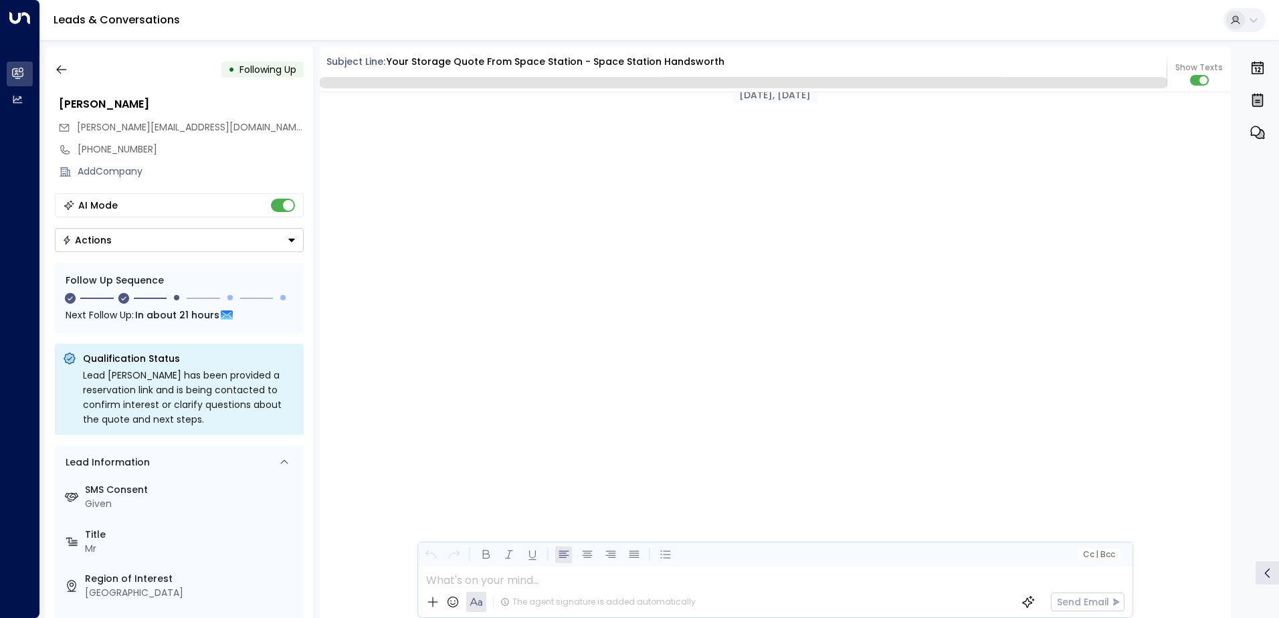
scroll to position [1227, 0]
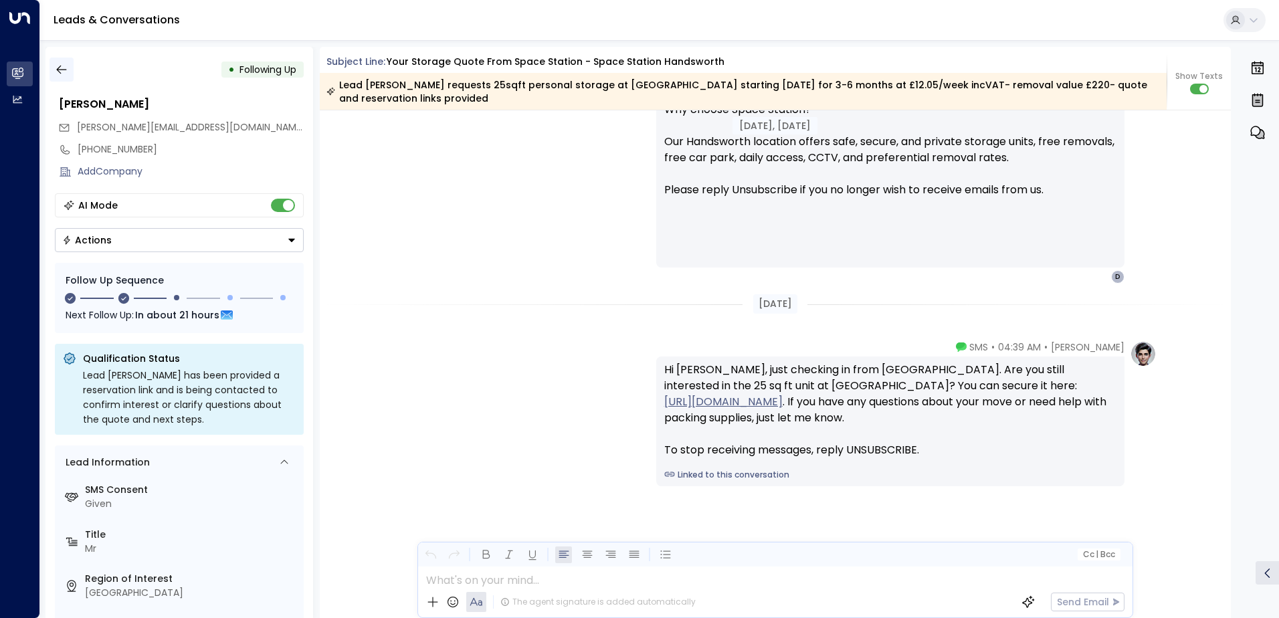
click at [64, 68] on icon "button" at bounding box center [61, 69] width 13 height 13
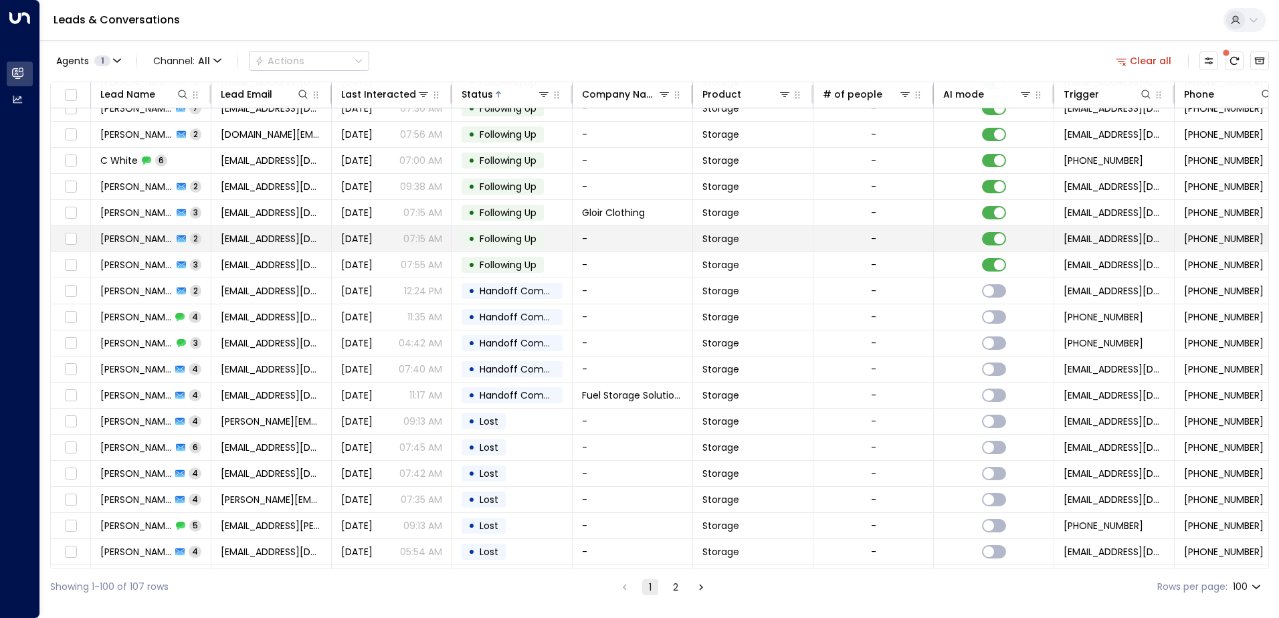
scroll to position [1070, 0]
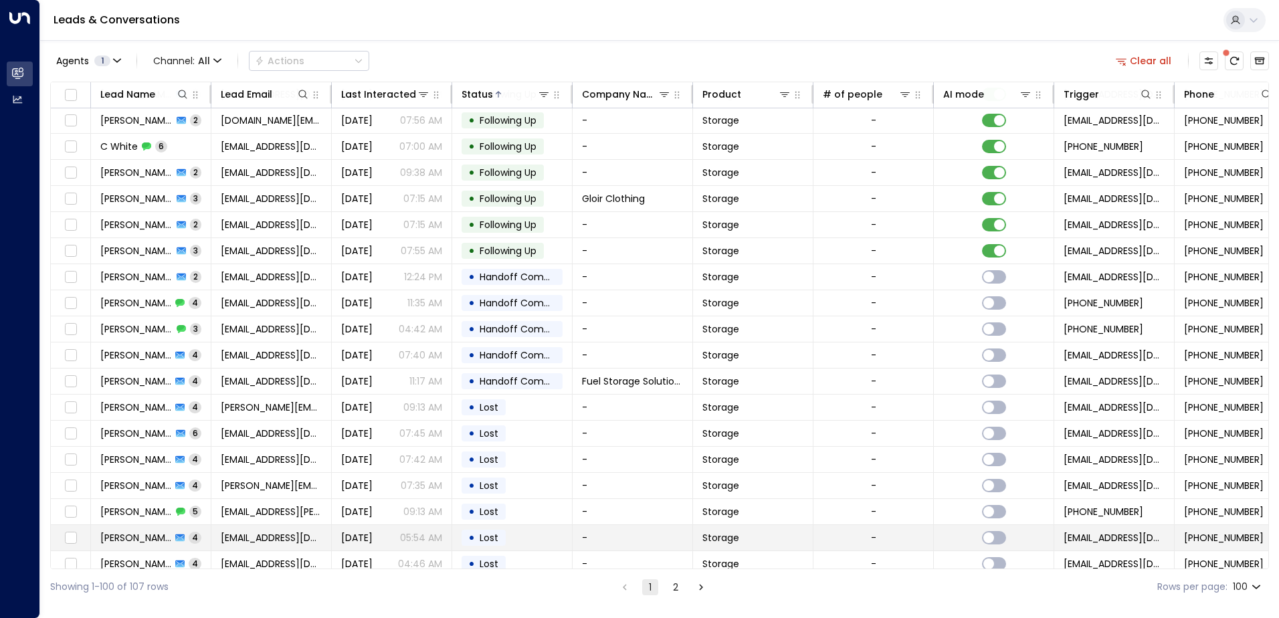
click at [198, 535] on td "[PERSON_NAME] 4" at bounding box center [151, 537] width 120 height 25
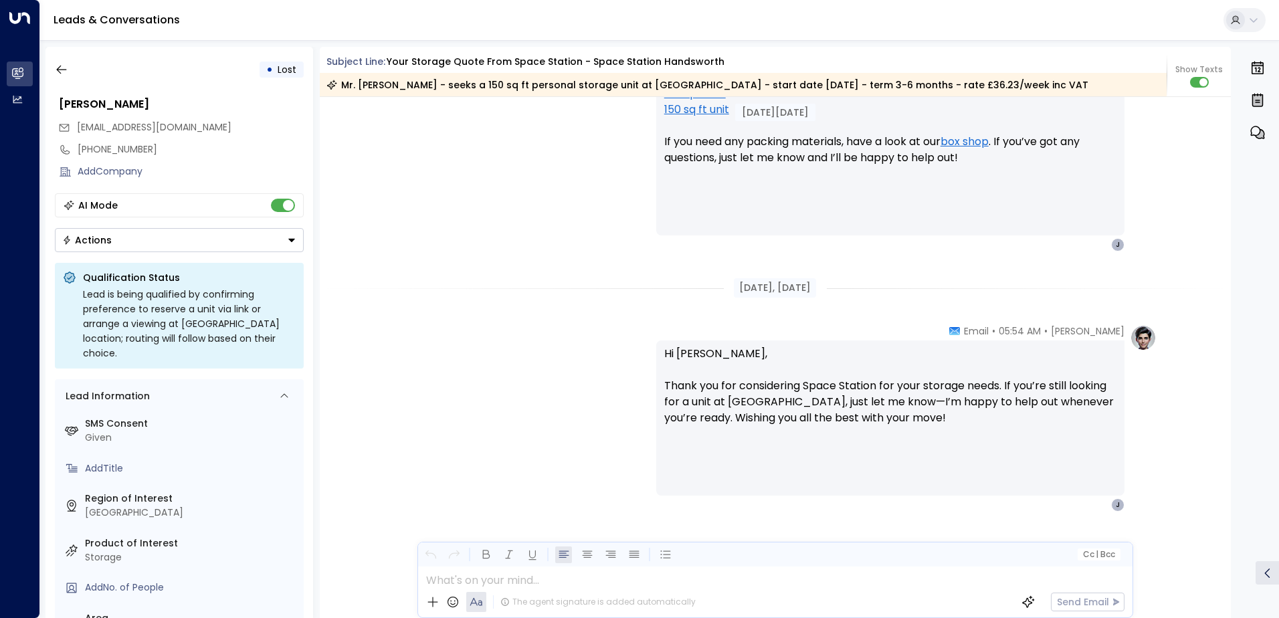
scroll to position [1598, 0]
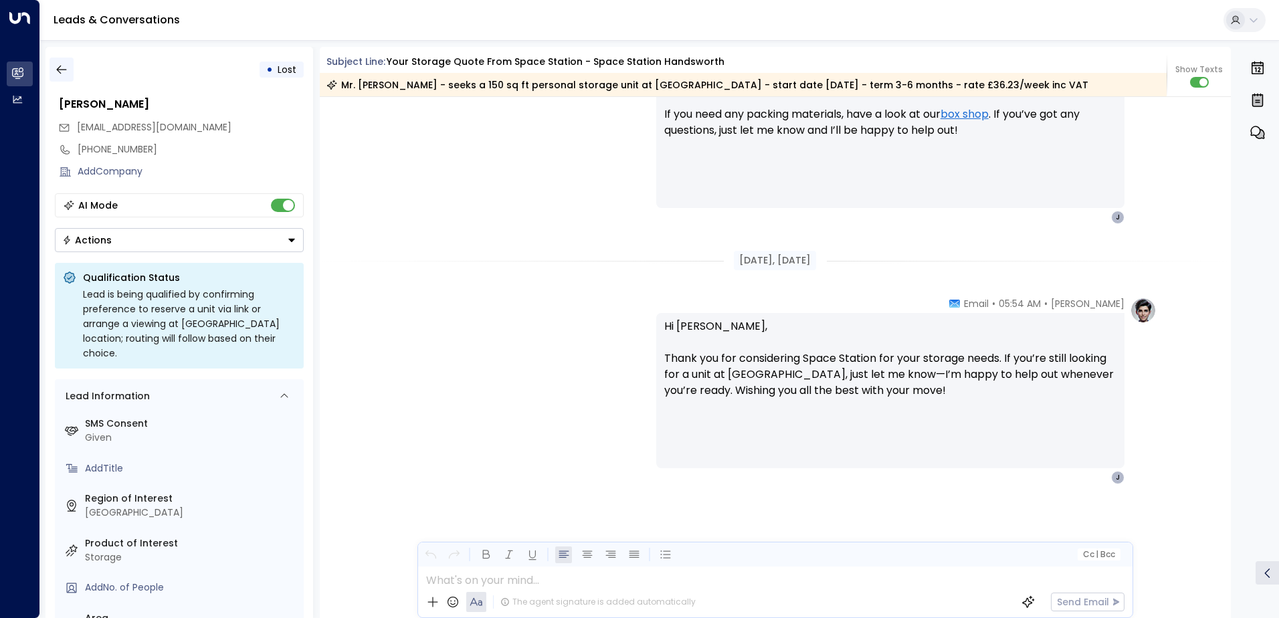
click at [58, 70] on icon "button" at bounding box center [61, 70] width 10 height 9
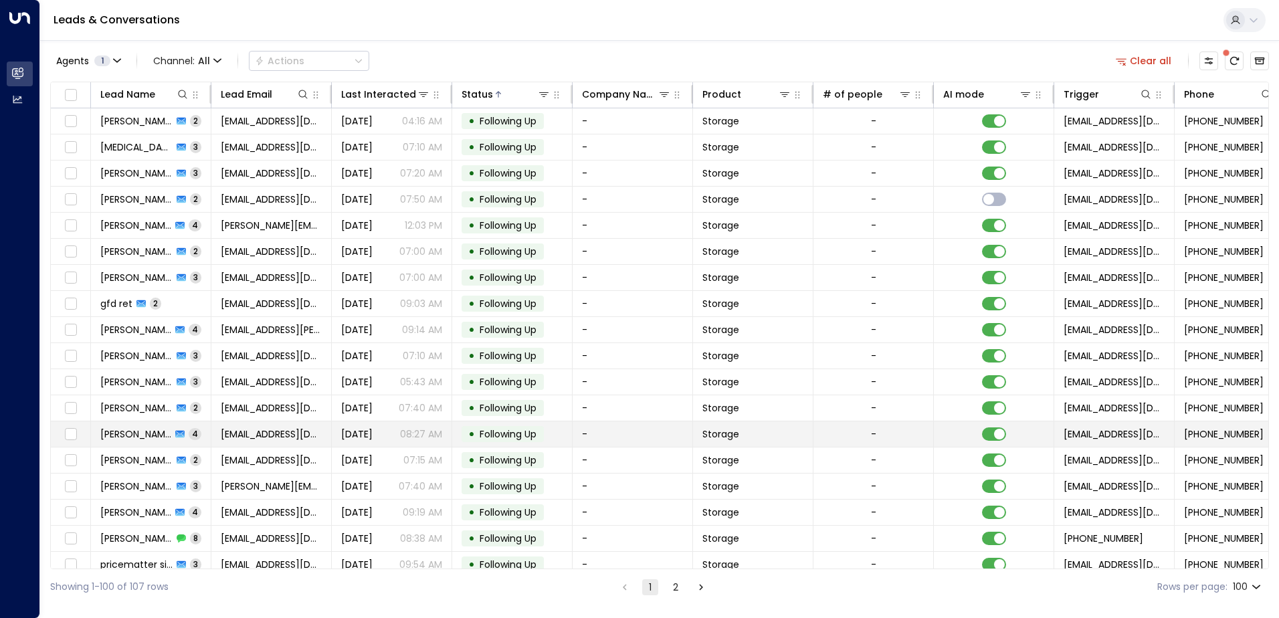
click at [199, 436] on td "[PERSON_NAME] 4" at bounding box center [151, 433] width 120 height 25
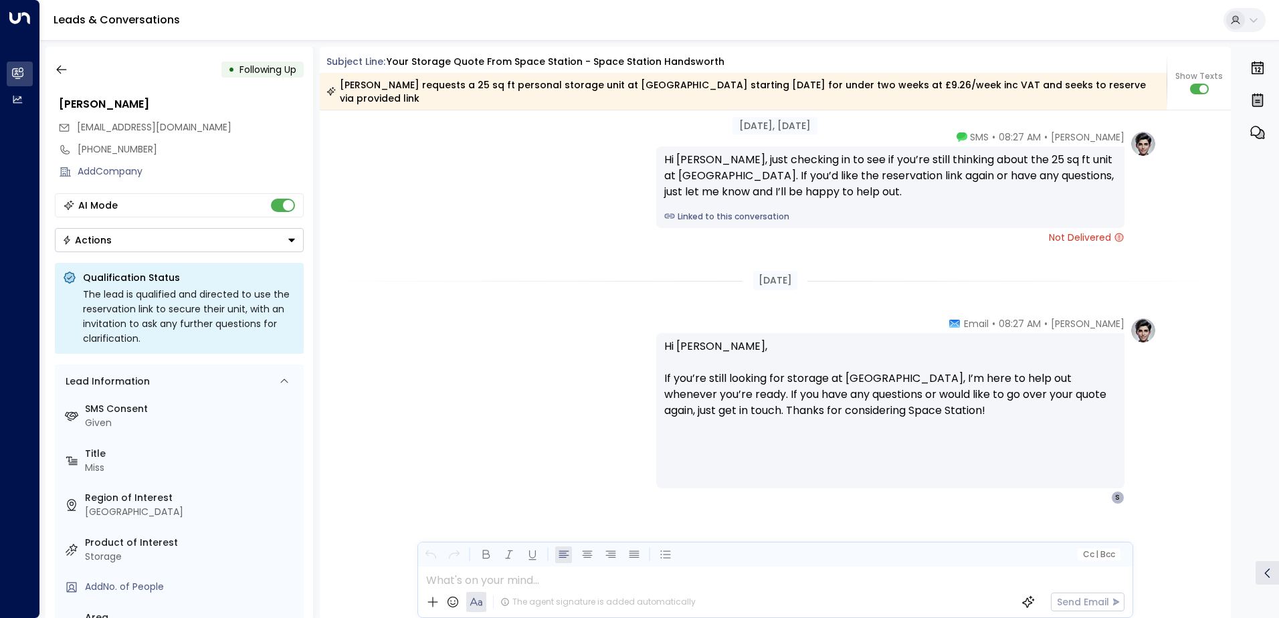
scroll to position [1840, 0]
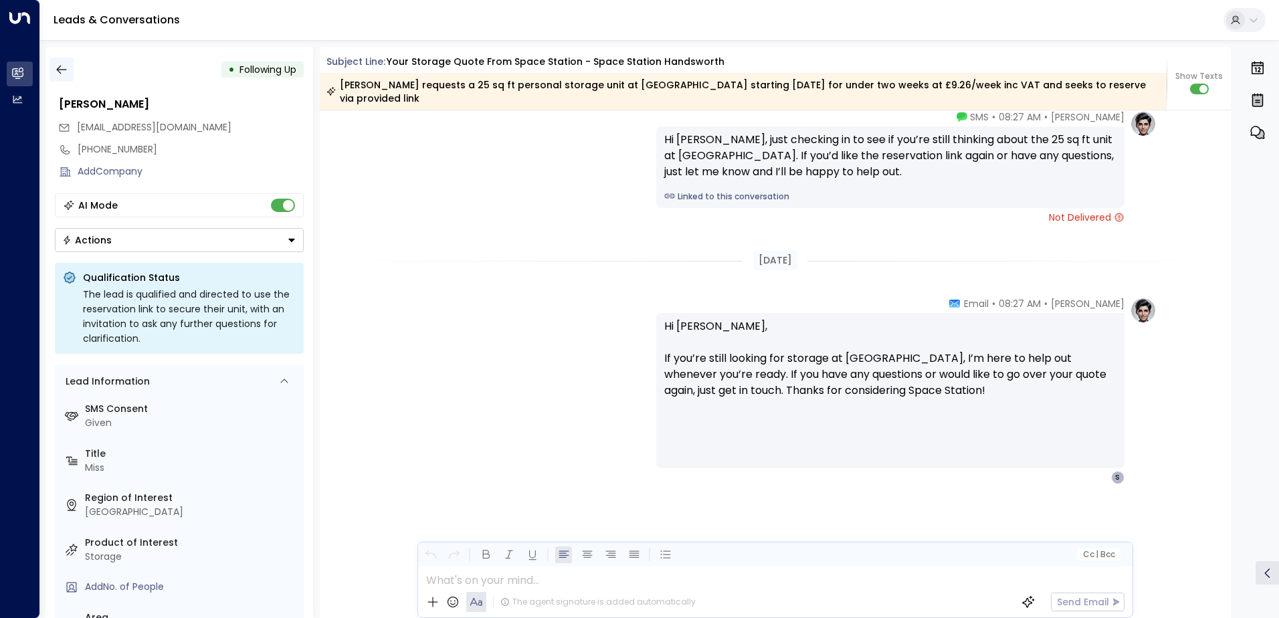
click at [69, 71] on button "button" at bounding box center [62, 70] width 24 height 24
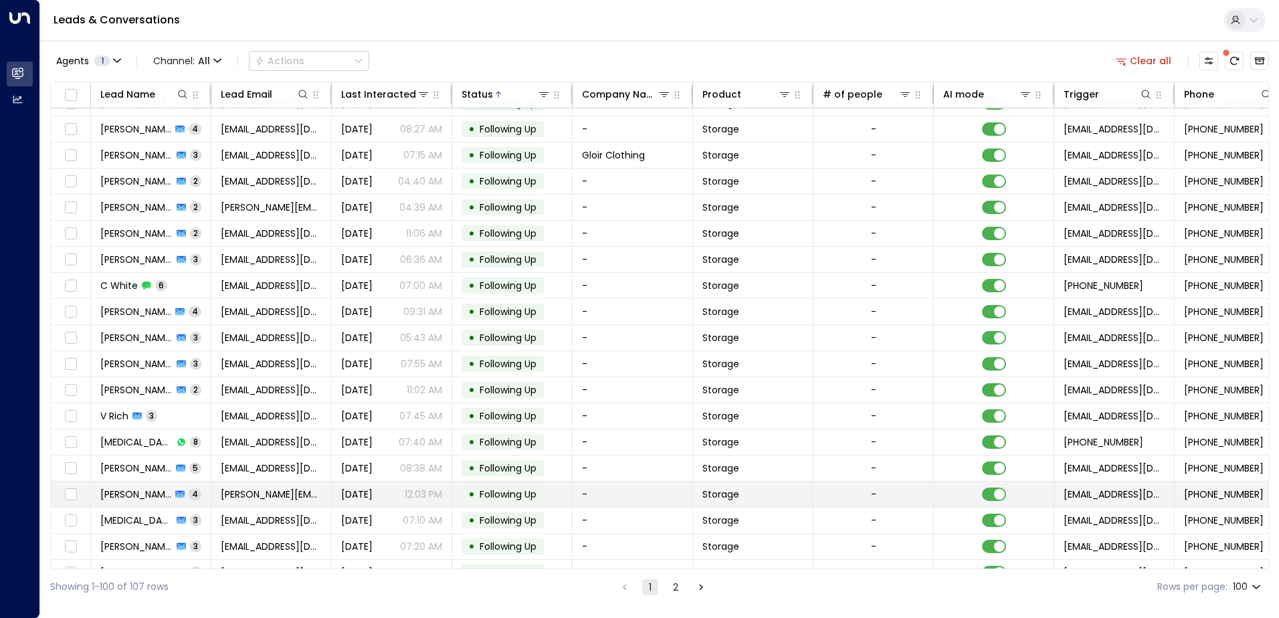
scroll to position [67, 0]
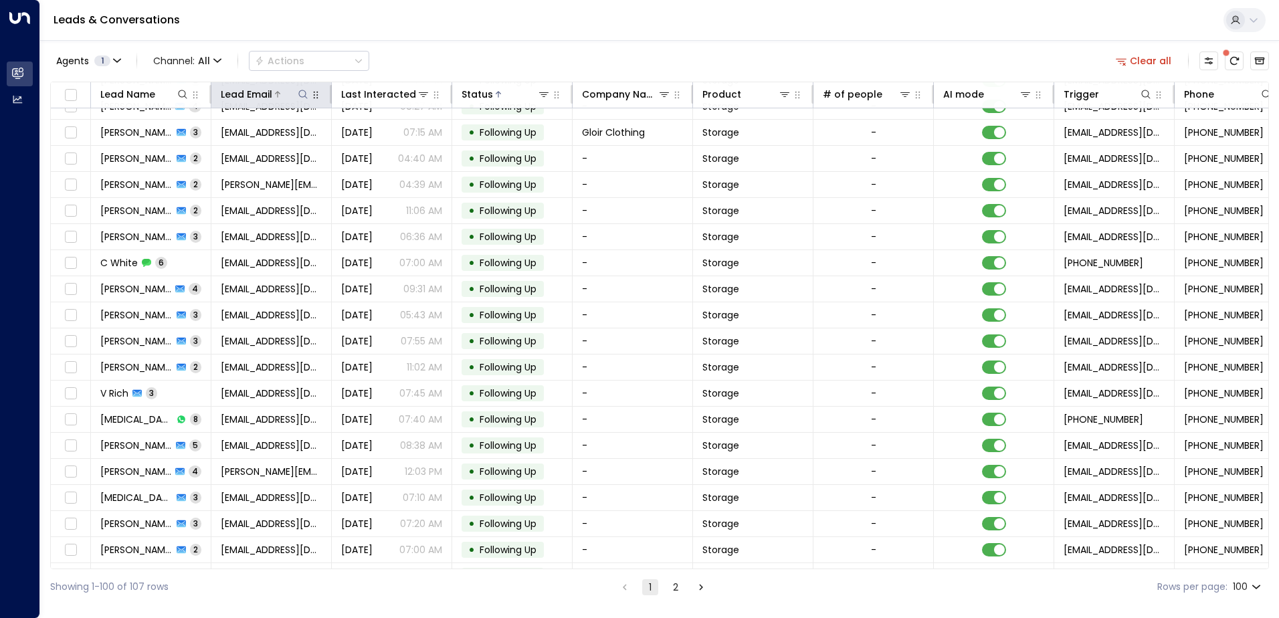
click at [302, 95] on icon at bounding box center [303, 94] width 11 height 11
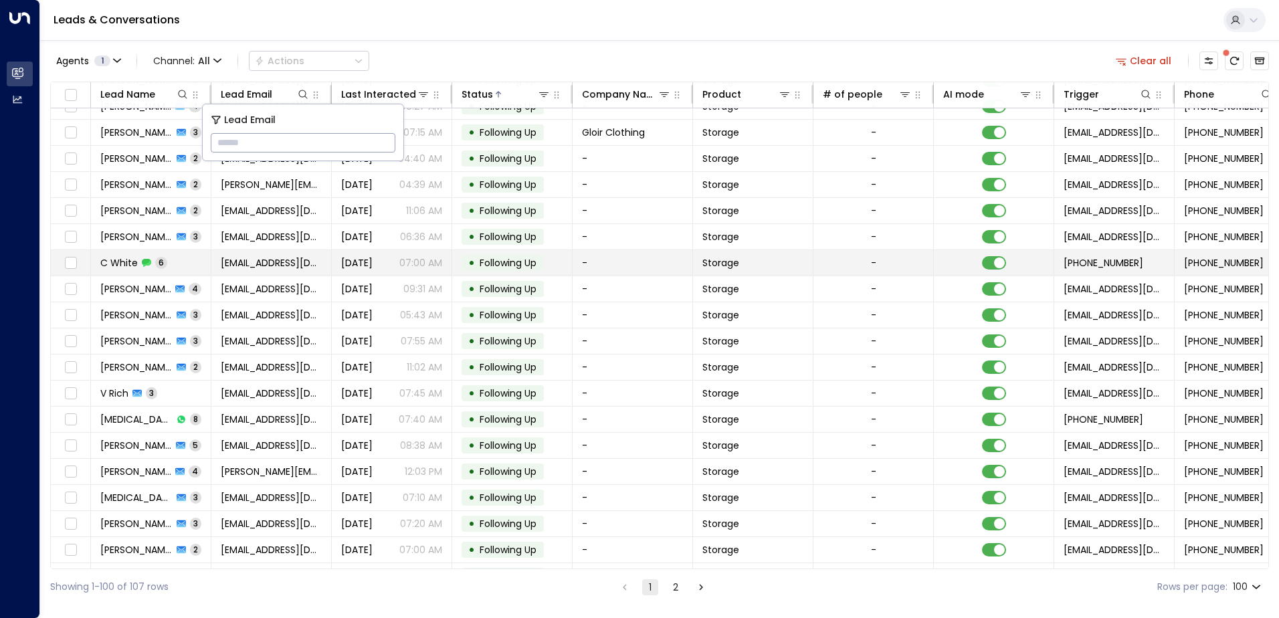
type input "**********"
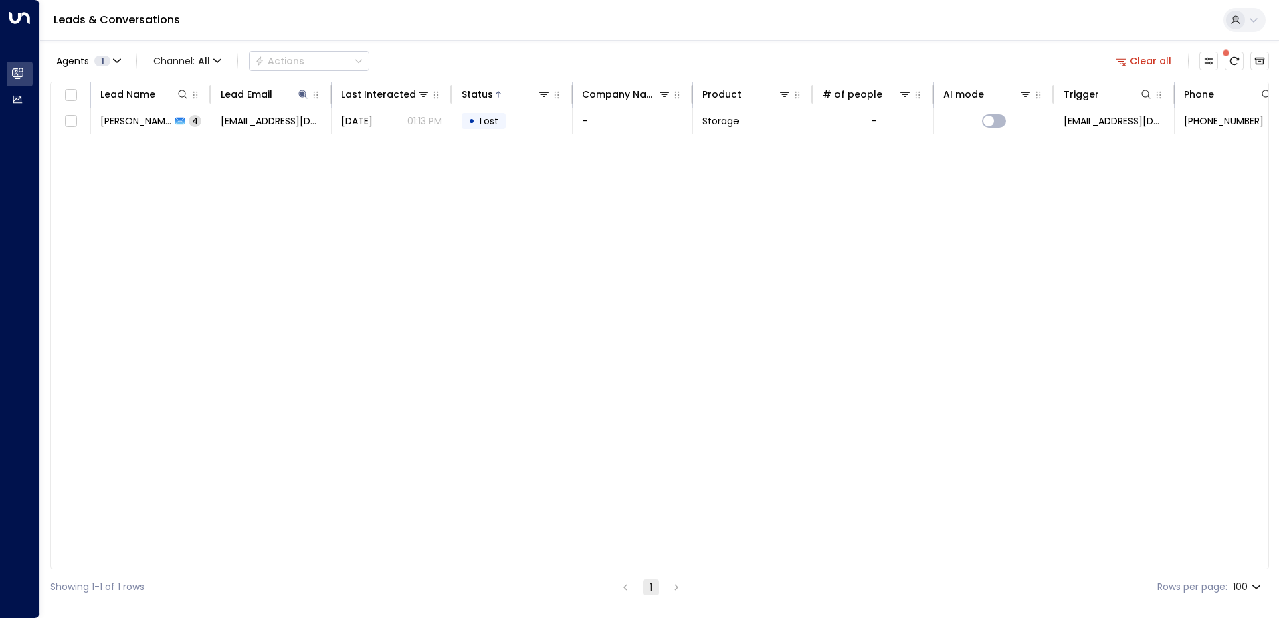
click at [570, 48] on div "Agents 1 Channel: All Actions Clear all" at bounding box center [659, 61] width 1219 height 28
